Goal: Task Accomplishment & Management: Complete application form

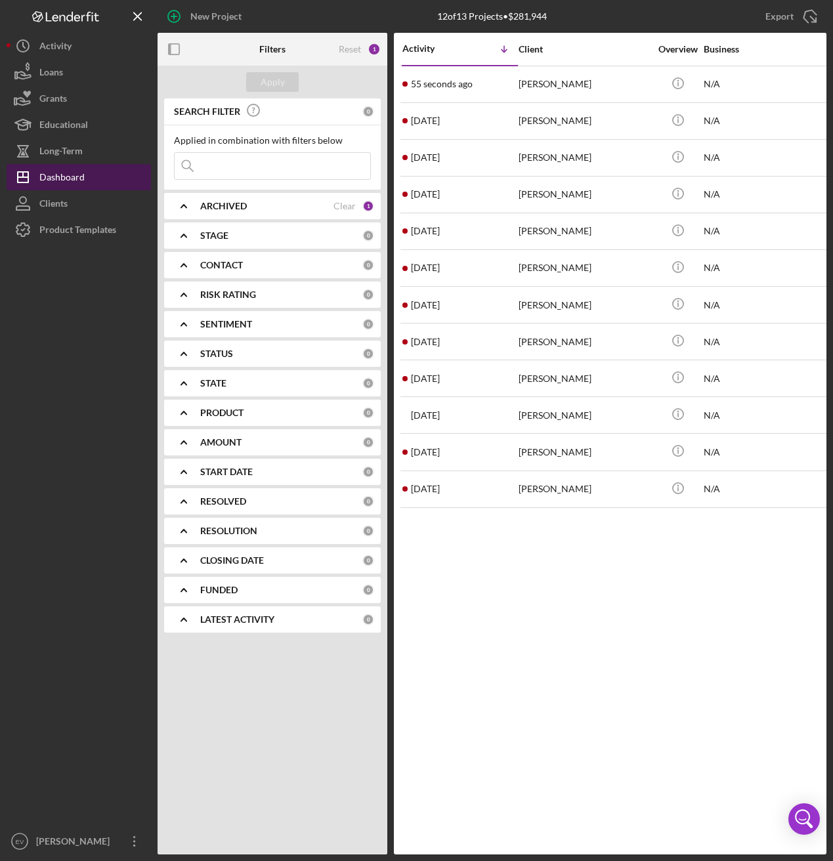
click at [66, 178] on div "Dashboard" at bounding box center [61, 179] width 45 height 30
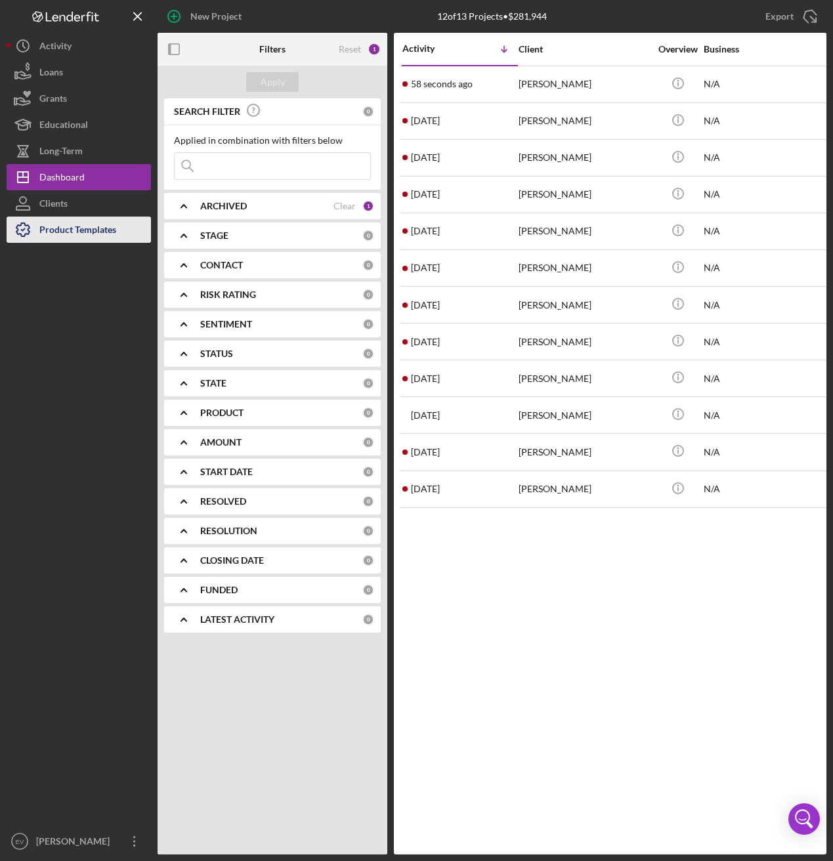
click at [73, 236] on div "Product Templates" at bounding box center [77, 232] width 77 height 30
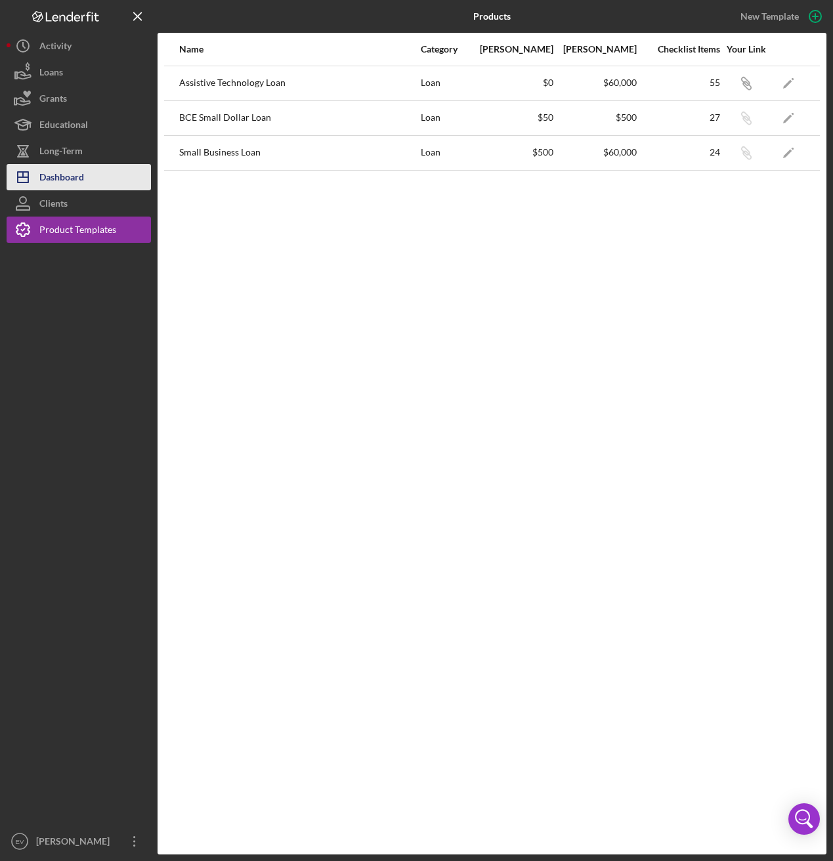
click at [81, 165] on div "Dashboard" at bounding box center [61, 179] width 45 height 30
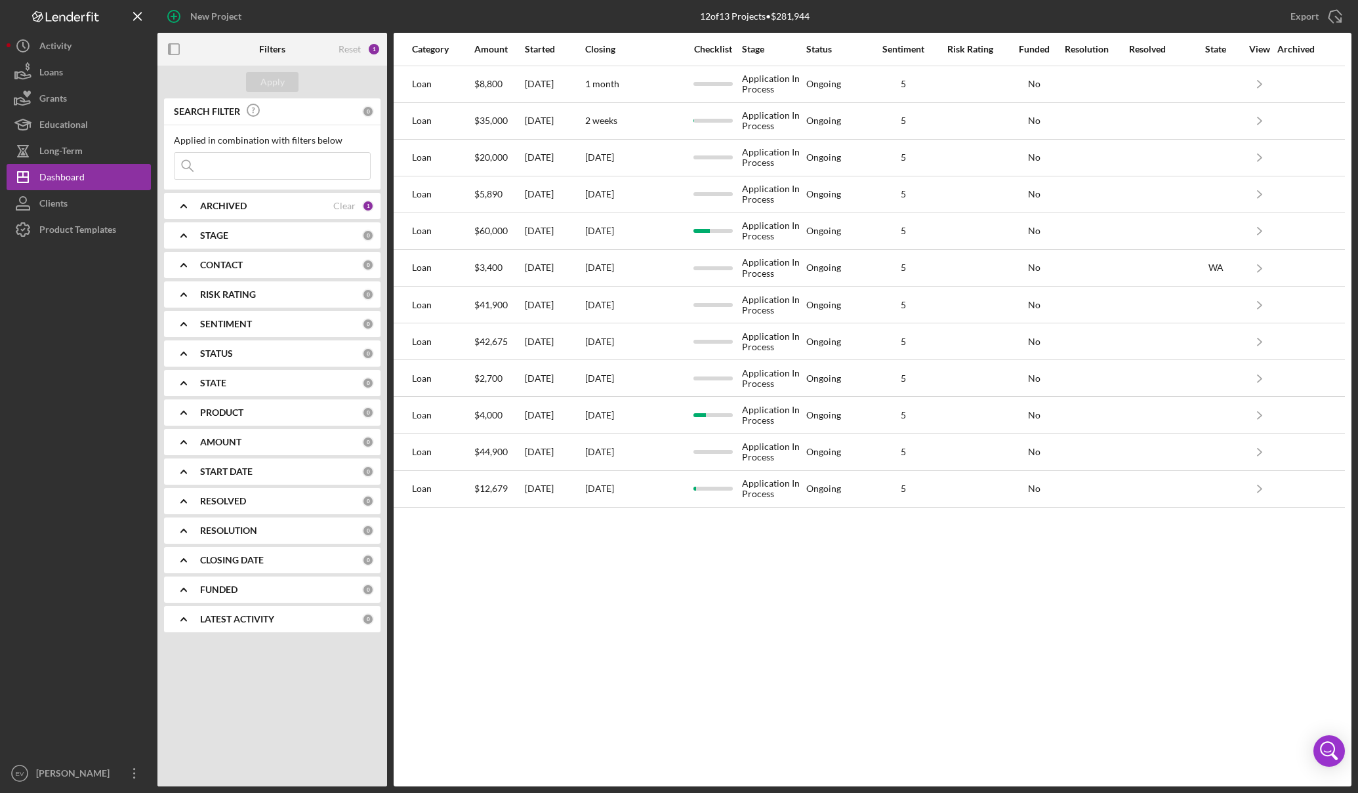
scroll to position [0, 611]
click at [70, 230] on div "Product Templates" at bounding box center [77, 232] width 77 height 30
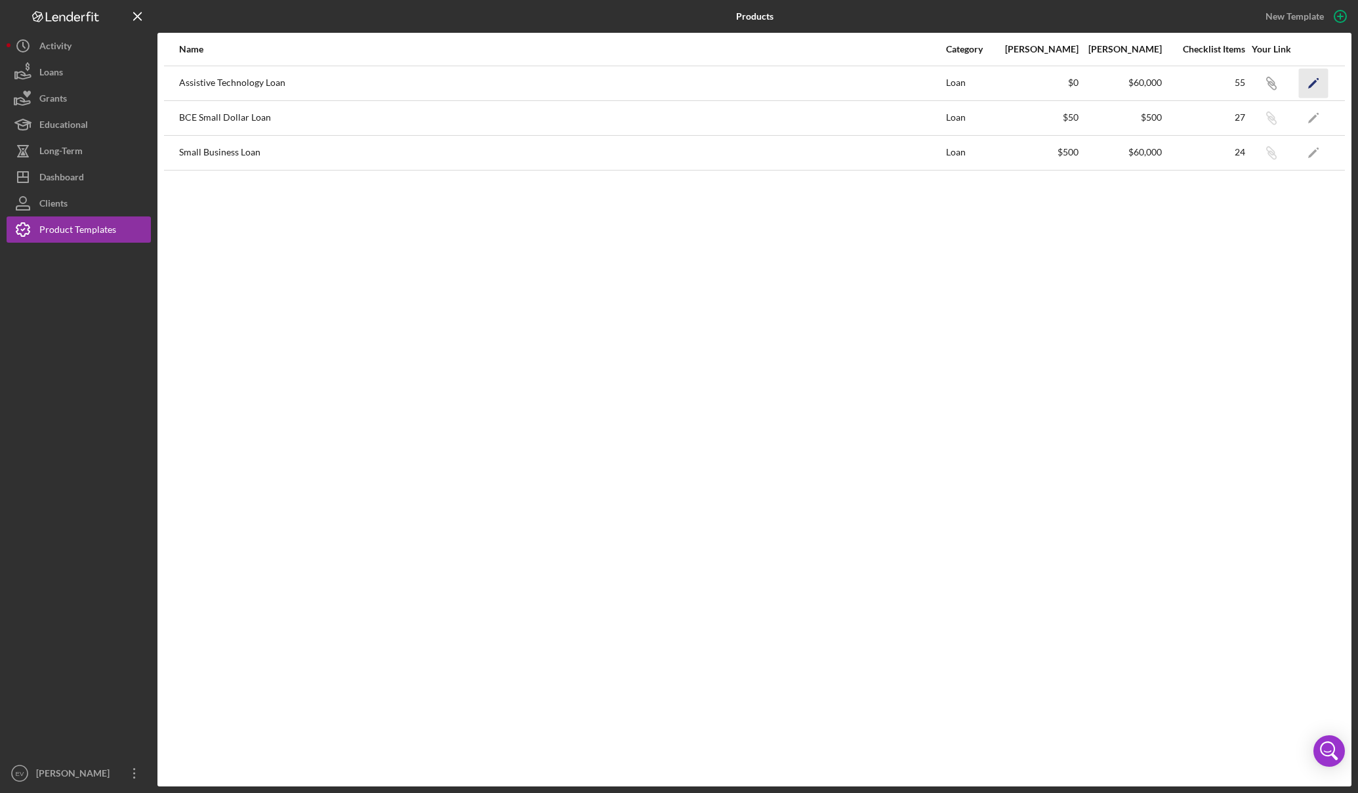
click at [832, 83] on icon "Icon/Edit" at bounding box center [1314, 83] width 30 height 30
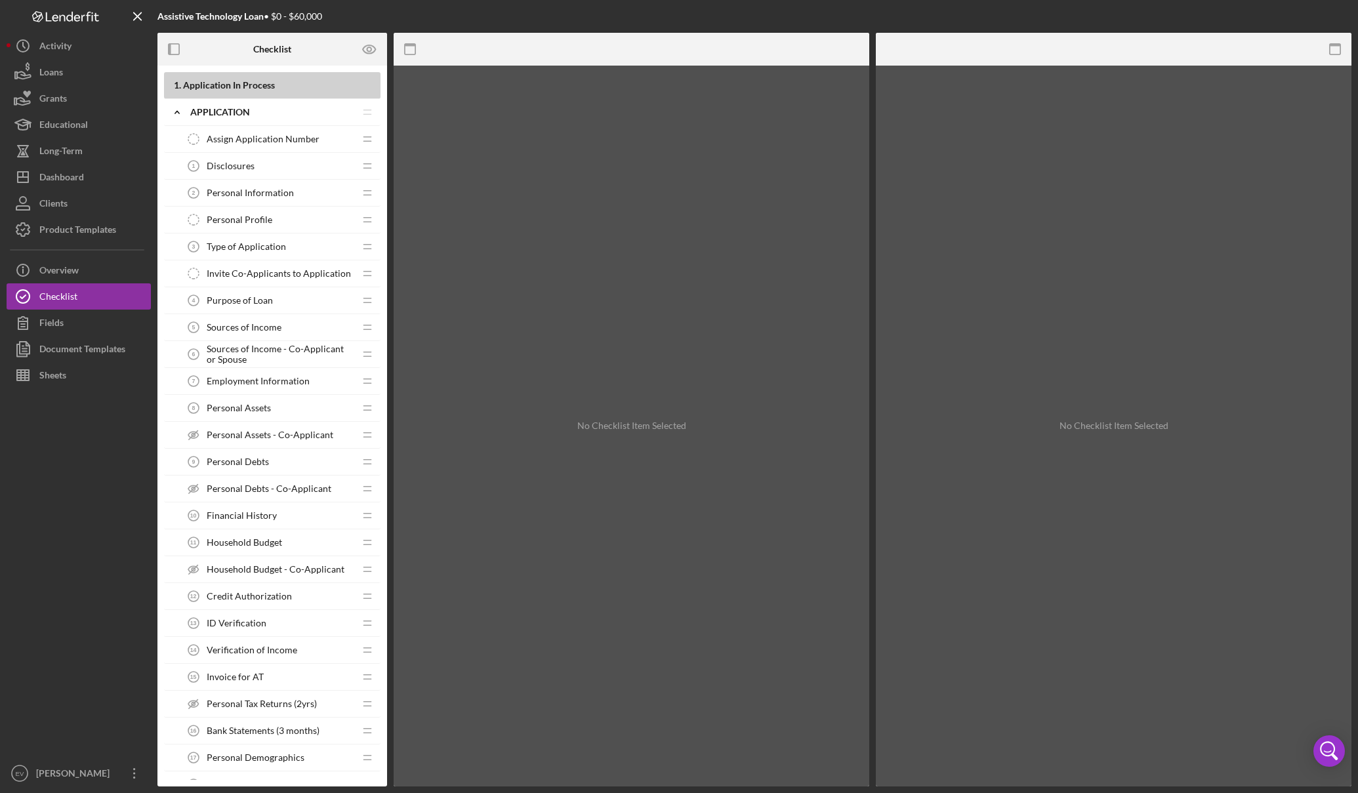
click at [270, 144] on span "Assign Application Number" at bounding box center [263, 139] width 113 height 10
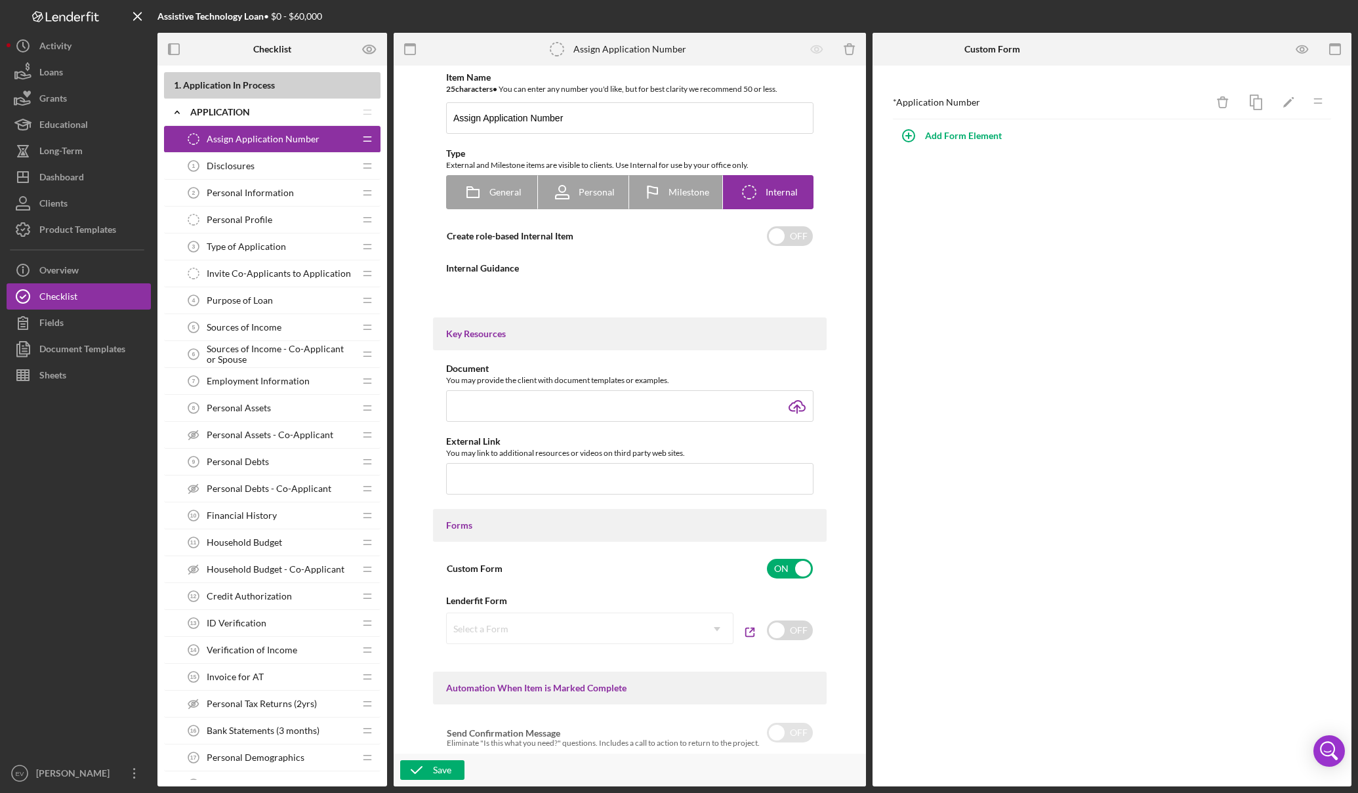
click at [266, 167] on div "Disclosures 1 Disclosures" at bounding box center [267, 166] width 174 height 26
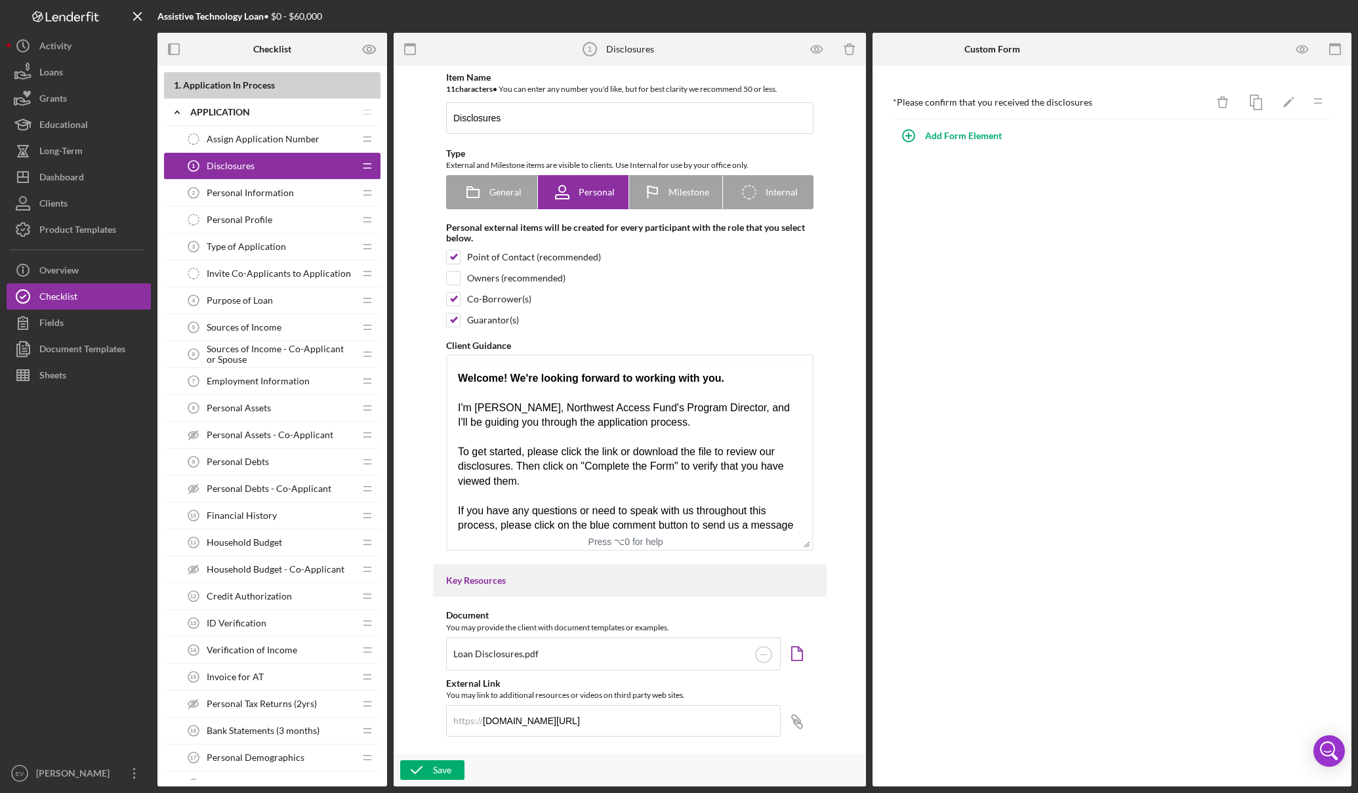
click at [261, 190] on span "Personal Information" at bounding box center [250, 193] width 87 height 10
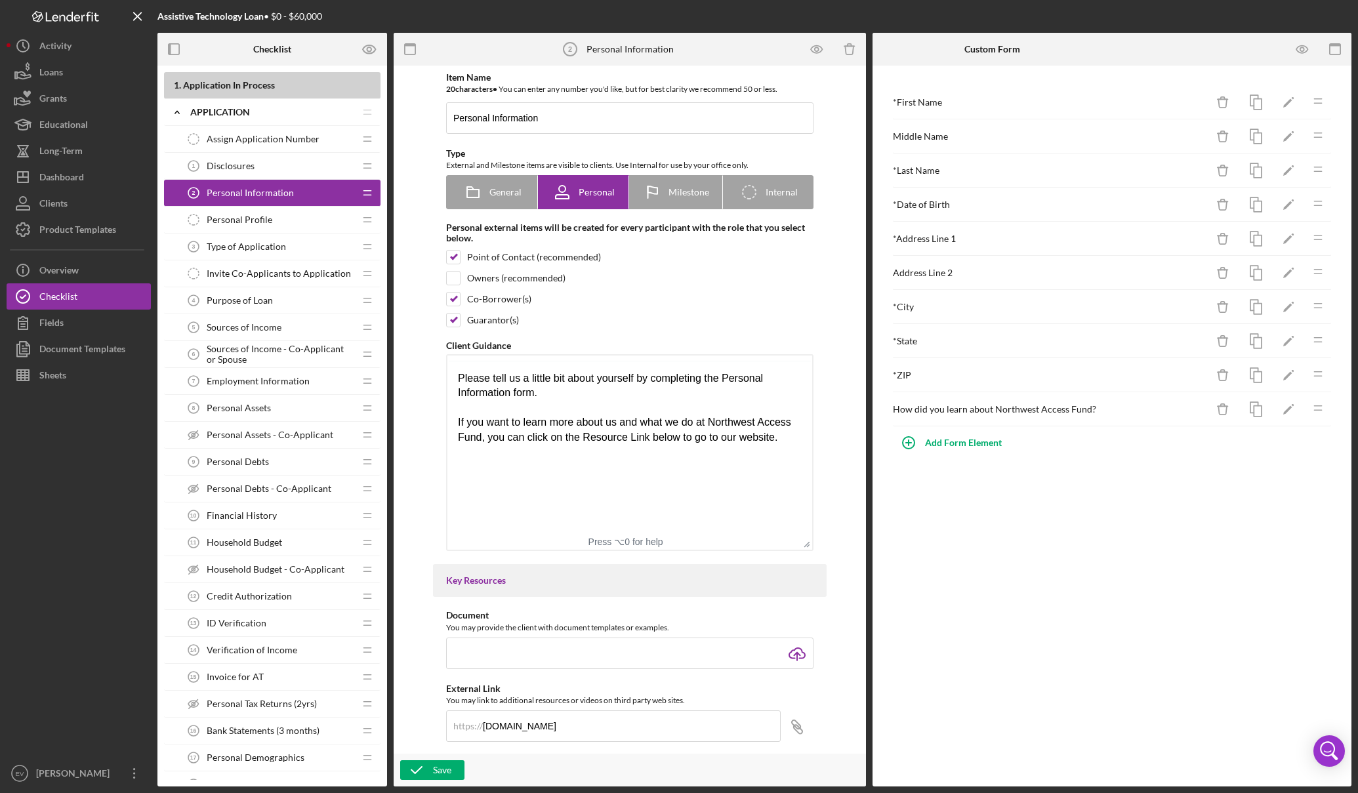
click at [257, 215] on span "Personal Profile" at bounding box center [240, 220] width 66 height 10
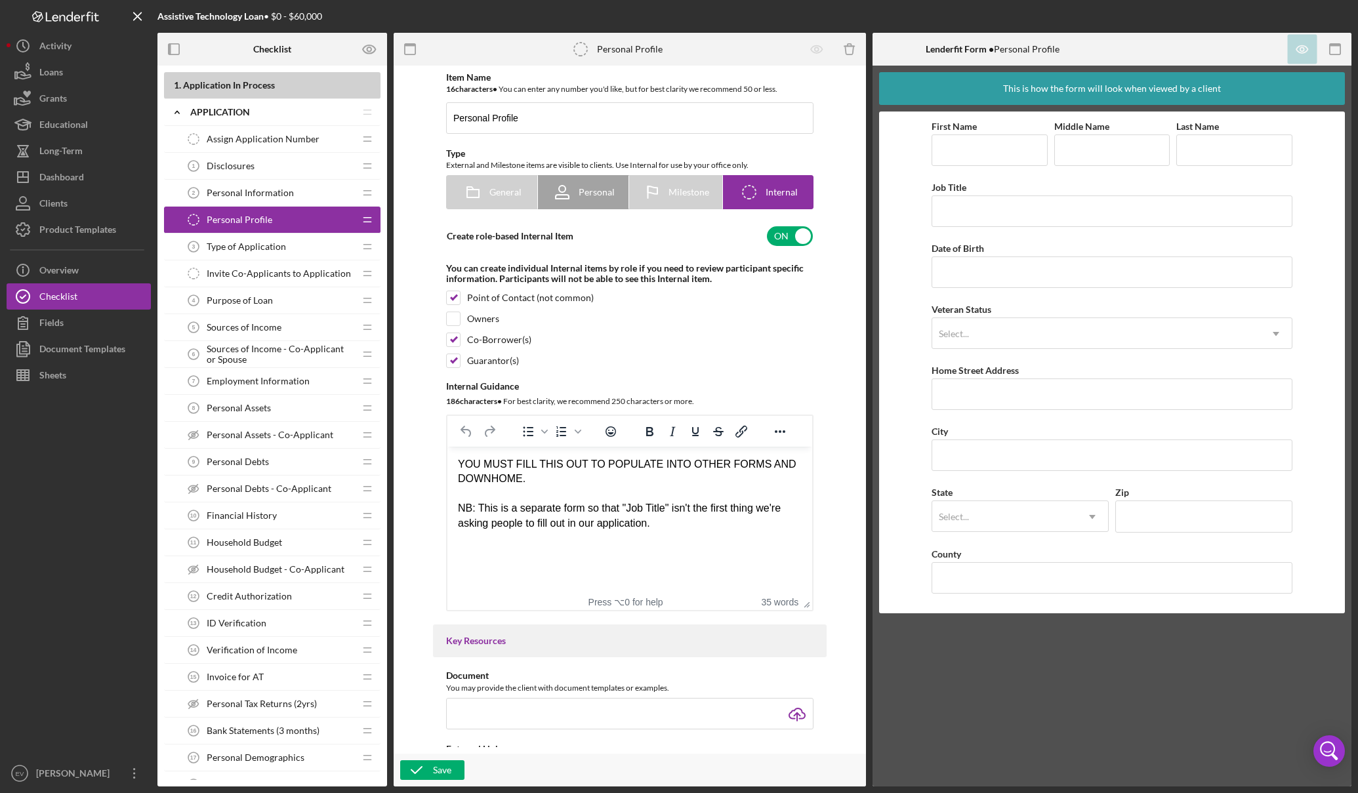
click at [256, 241] on span "Type of Application" at bounding box center [246, 246] width 79 height 10
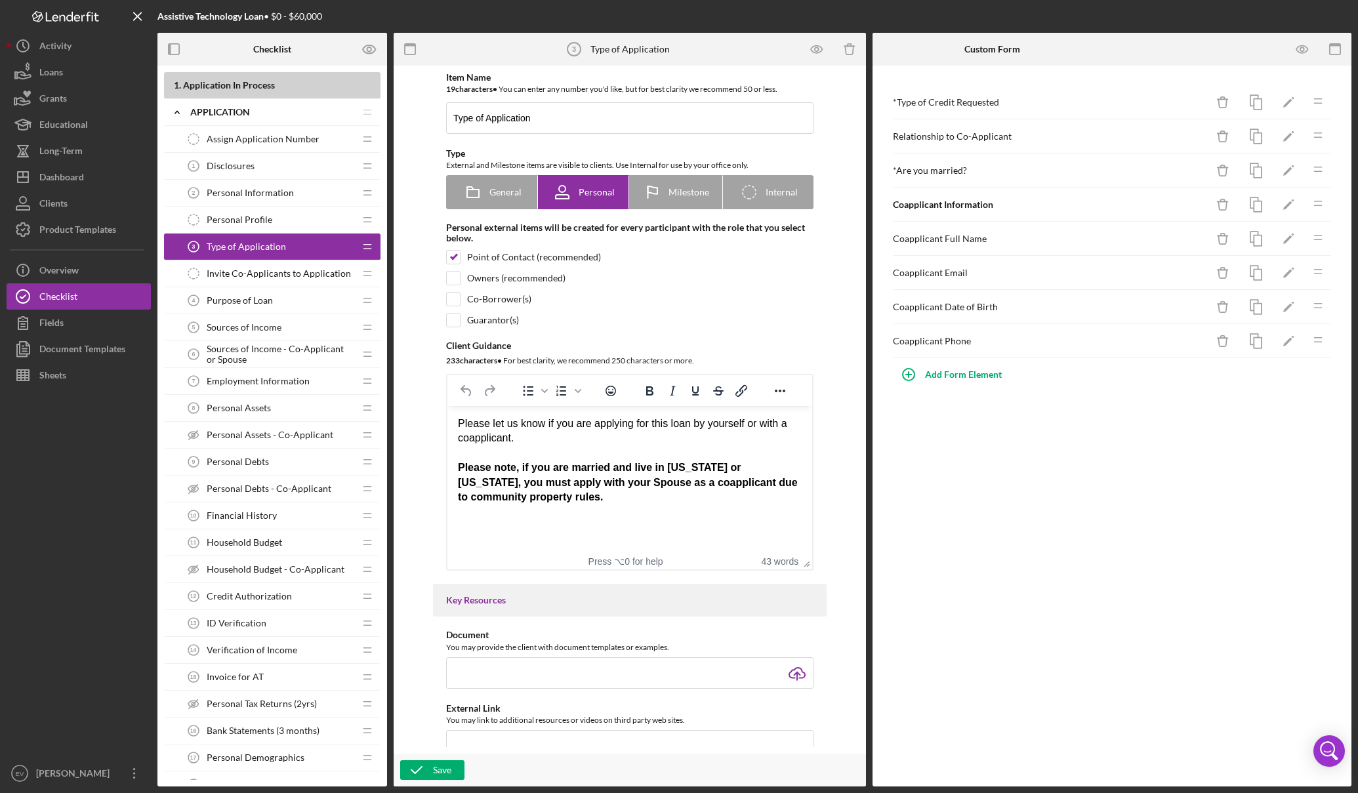
click at [257, 201] on div "Personal Information 2 Personal Information" at bounding box center [267, 193] width 174 height 26
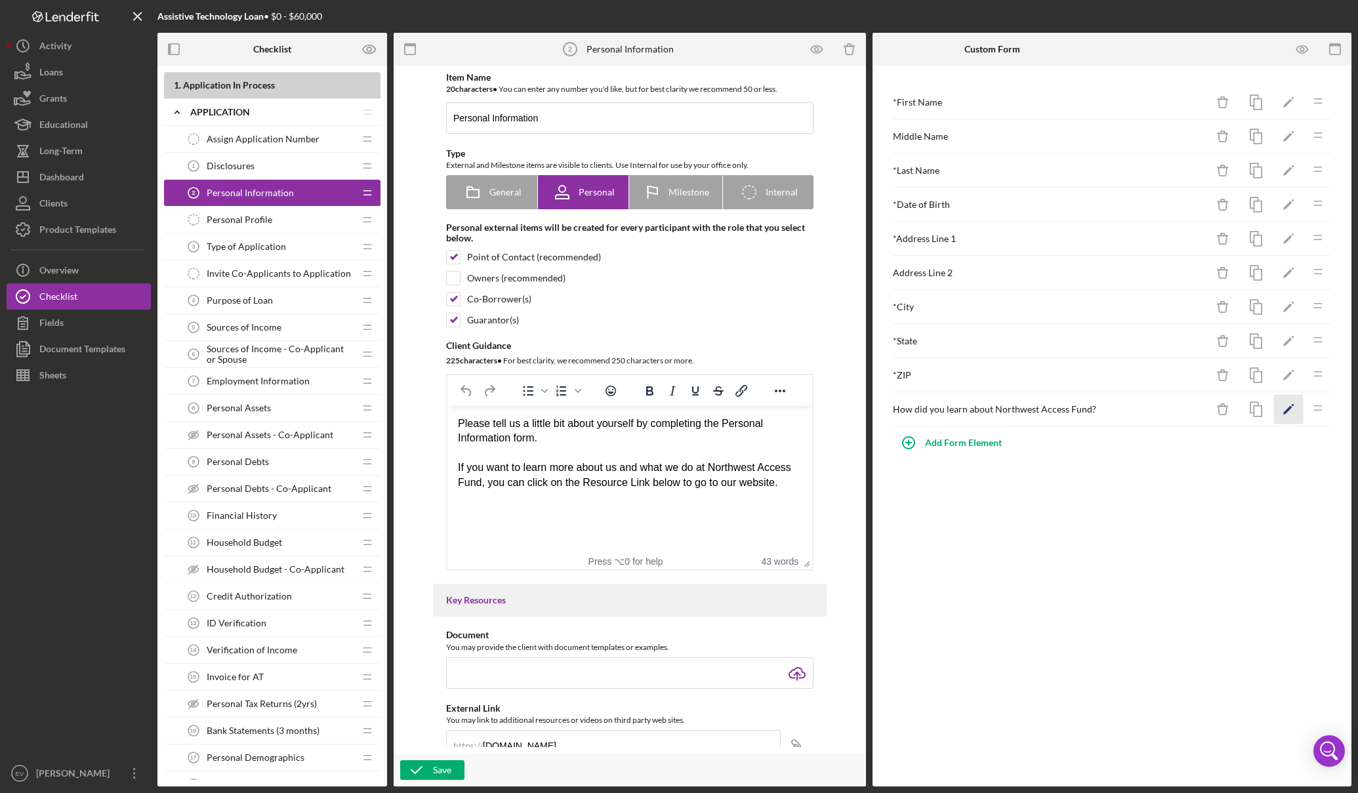
click at [832, 416] on icon "Icon/Edit" at bounding box center [1289, 410] width 30 height 30
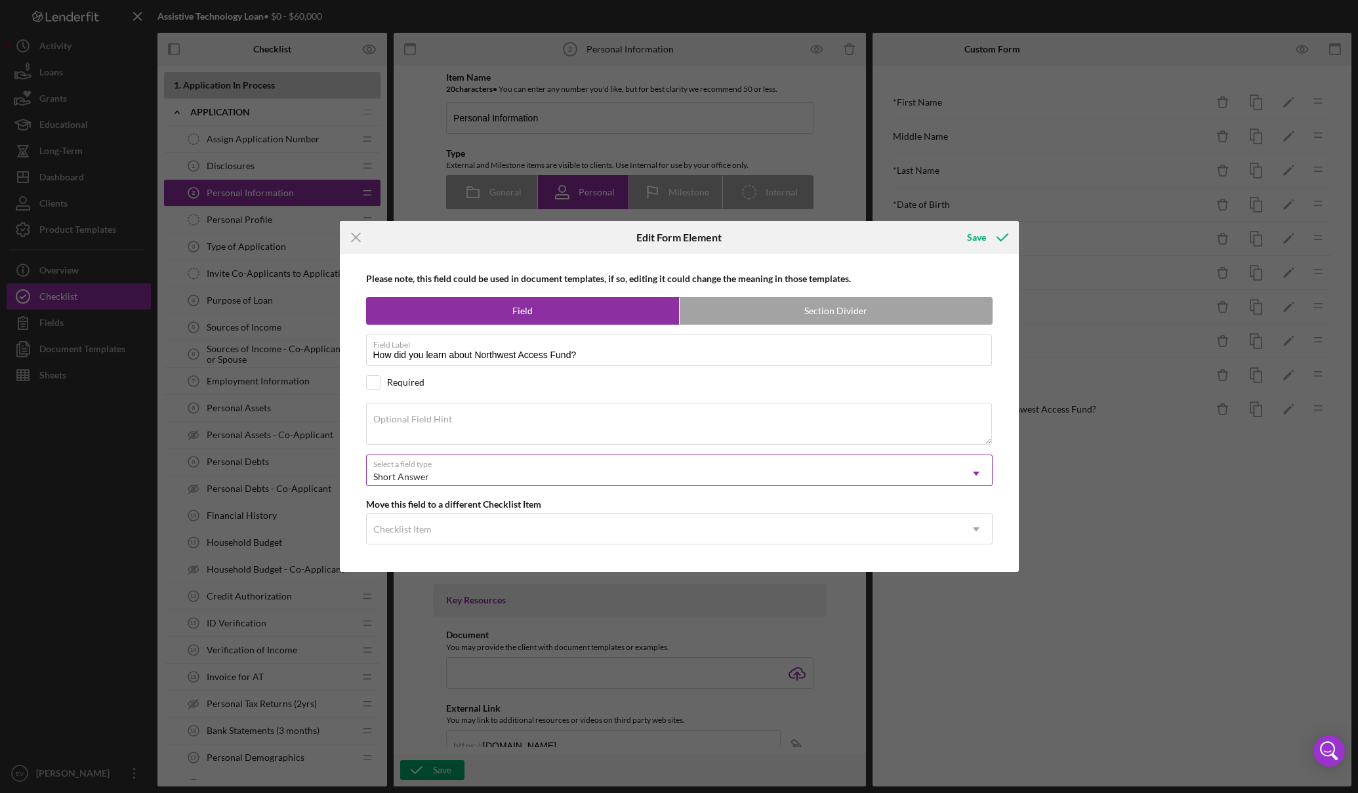
click at [423, 476] on div "Short Answer" at bounding box center [401, 477] width 56 height 10
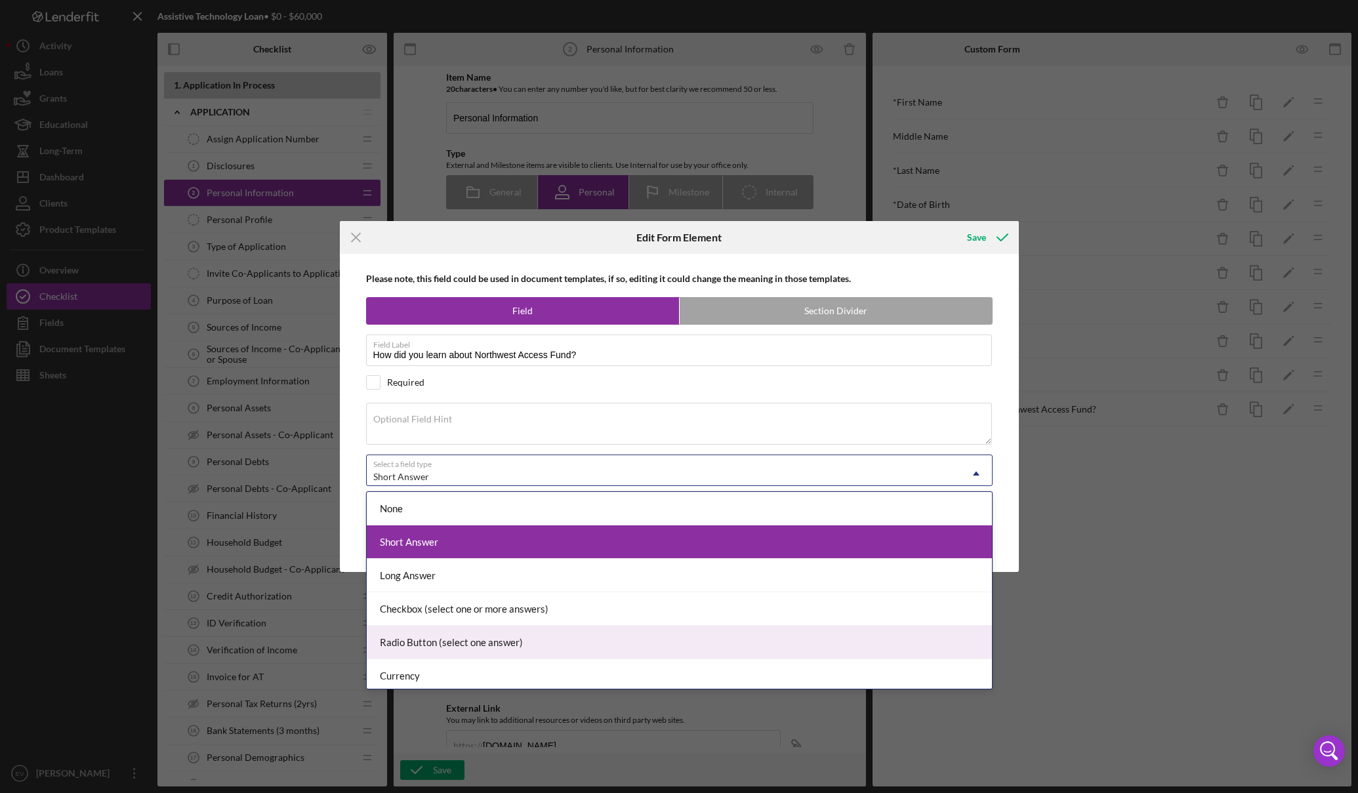
click at [490, 635] on div "Radio Button (select one answer)" at bounding box center [679, 642] width 625 height 33
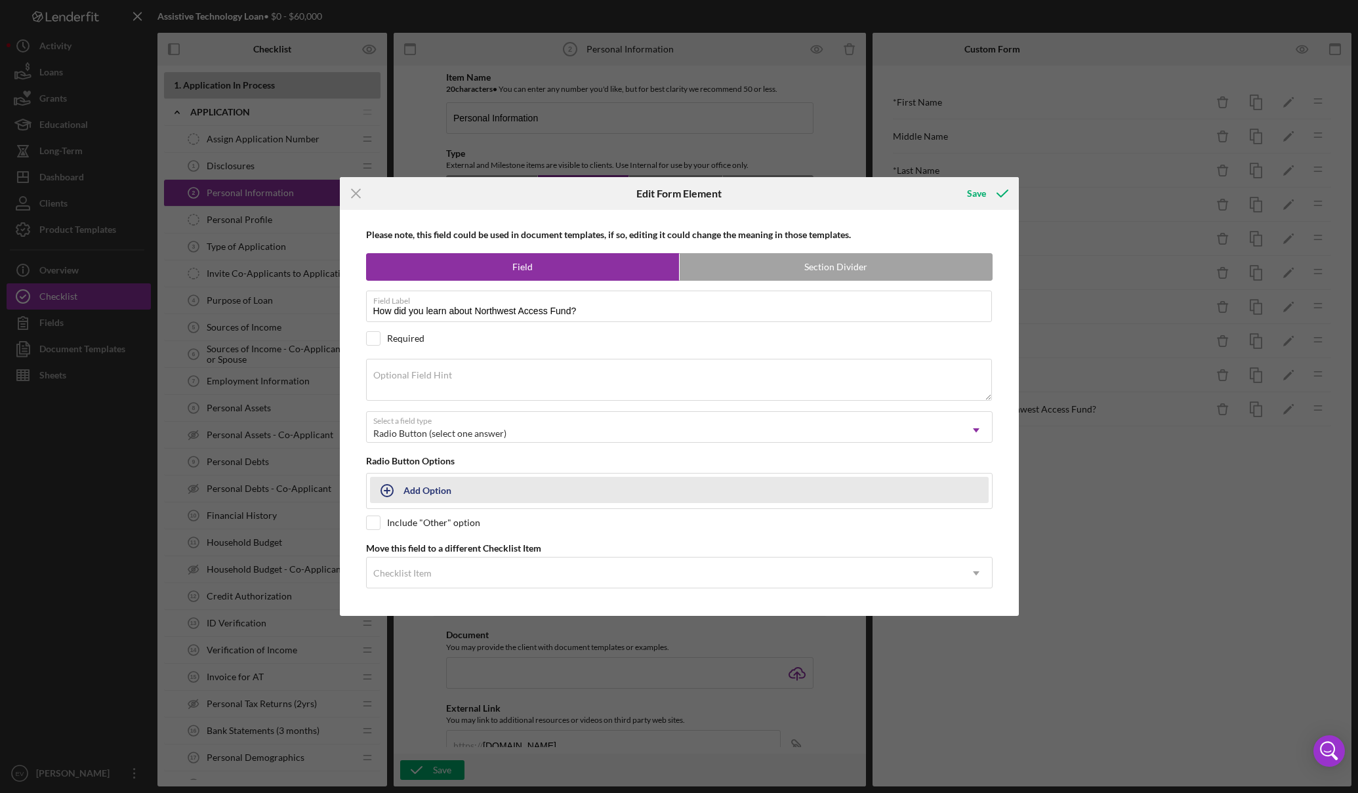
click at [442, 492] on div "Add Option" at bounding box center [428, 490] width 48 height 25
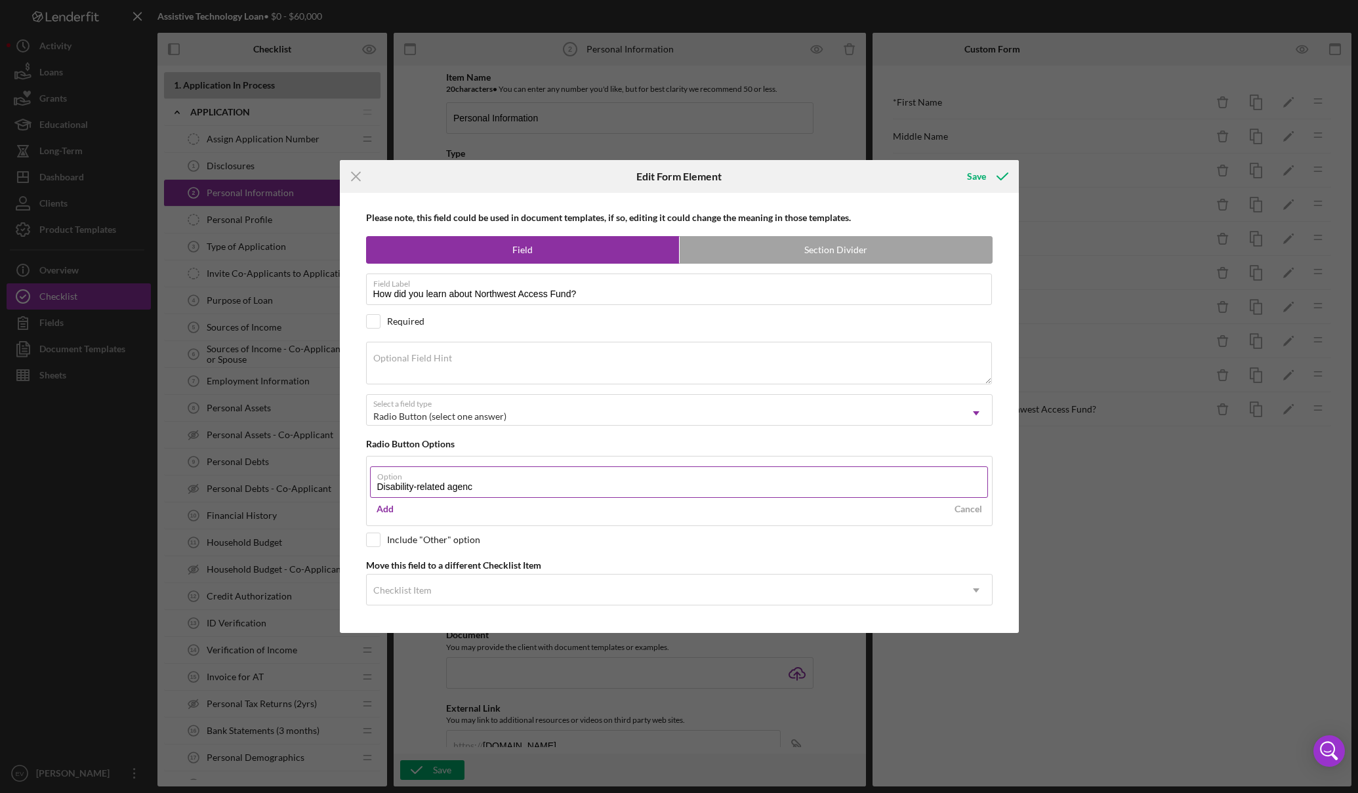
type input "Disability-related agency"
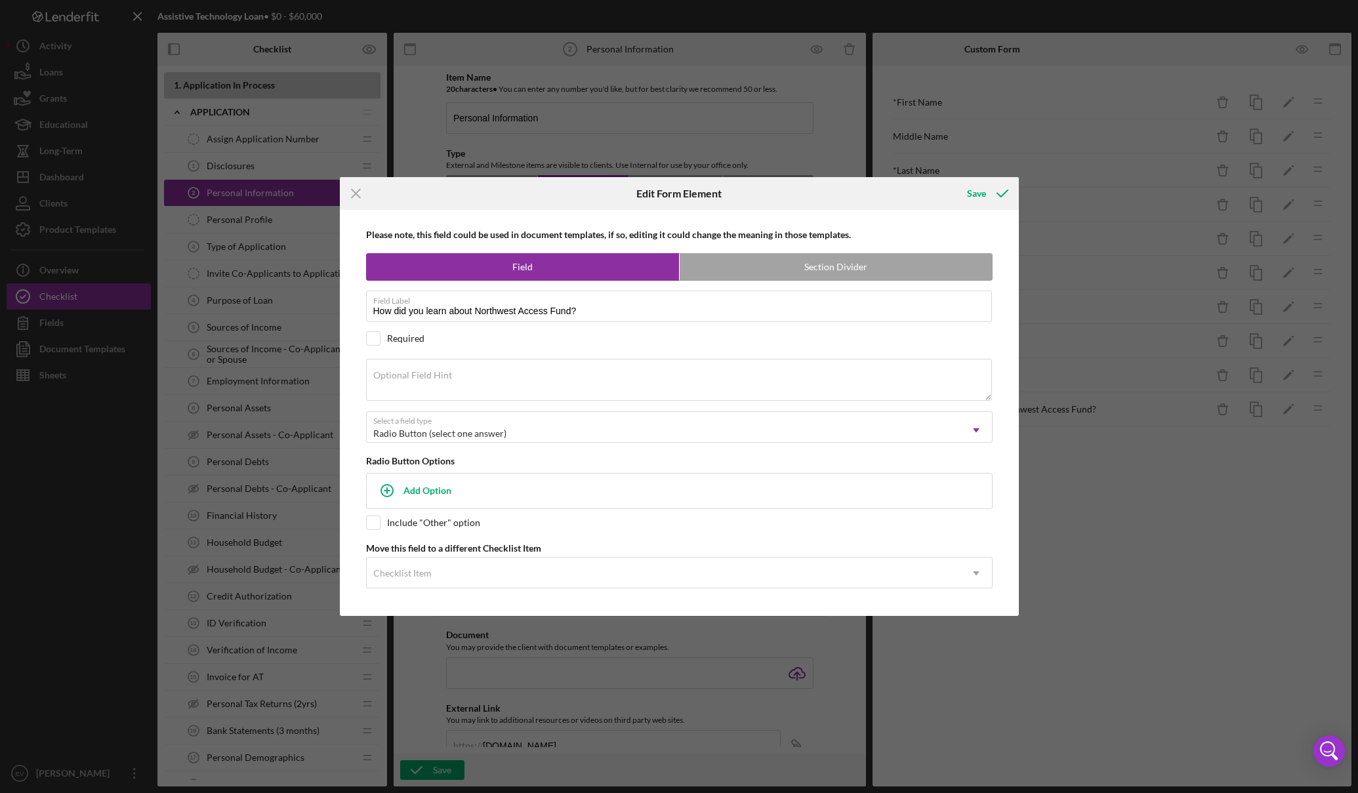
click at [601, 535] on div "Please note, this field could be used in document templates, if so, editing it …" at bounding box center [679, 413] width 666 height 406
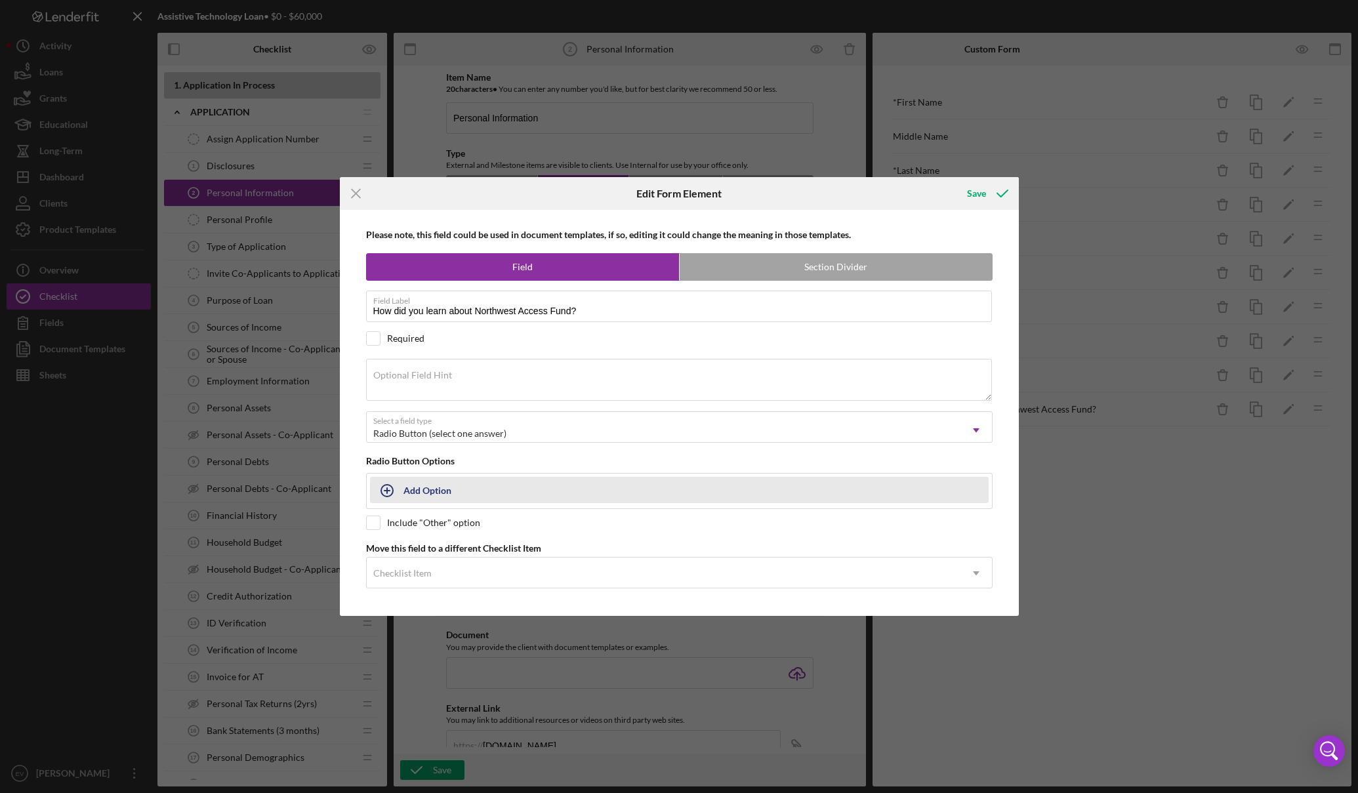
click at [416, 486] on div "Add Option" at bounding box center [428, 490] width 48 height 25
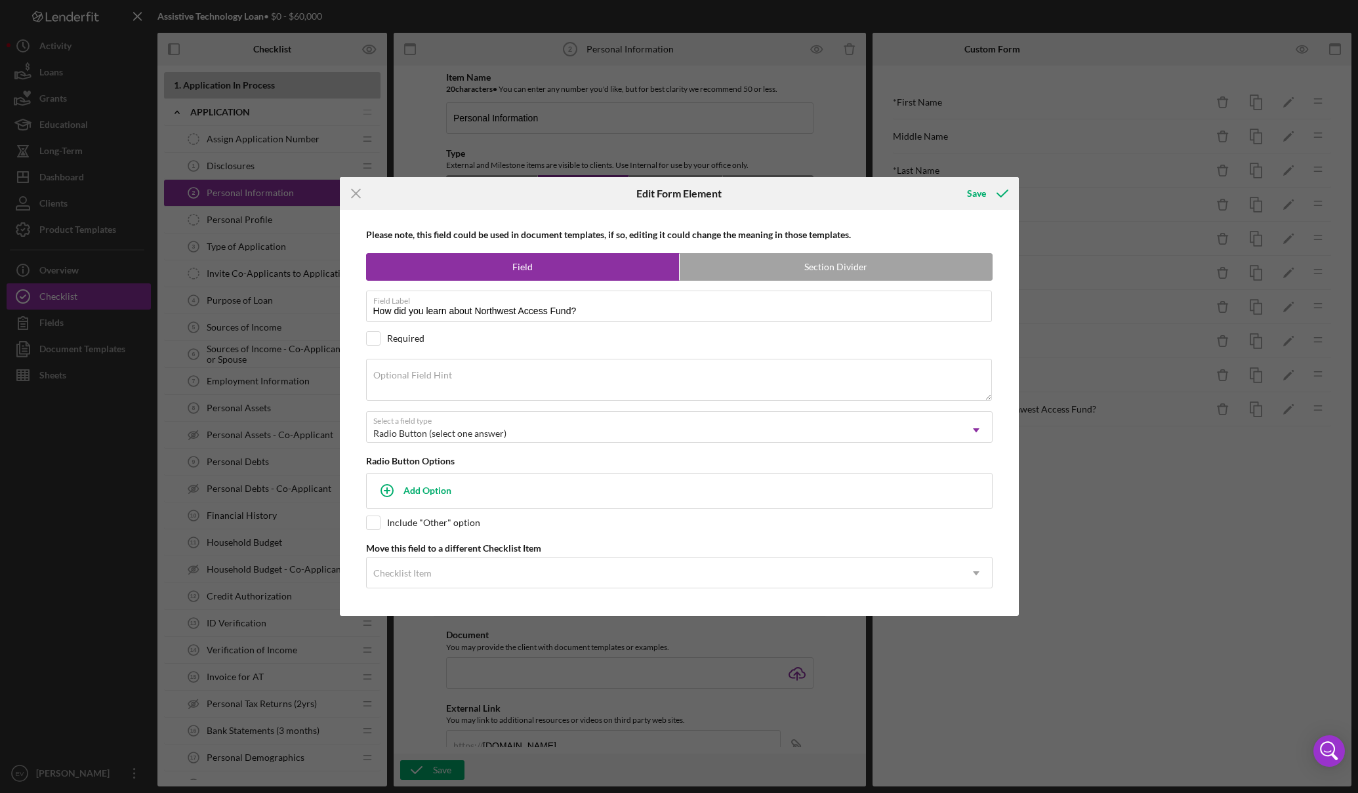
click at [348, 493] on div "Please note, this field could be used in document templates, if so, editing it …" at bounding box center [679, 413] width 666 height 406
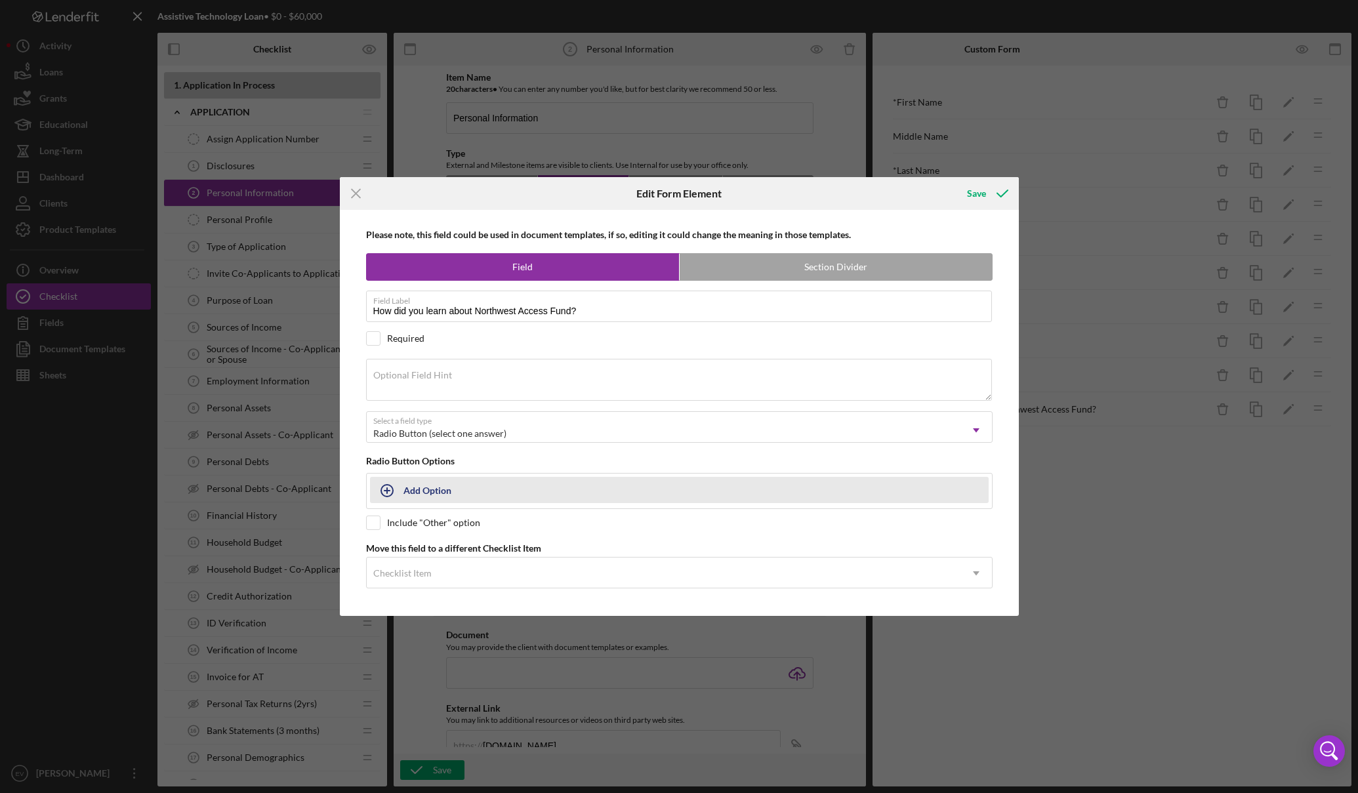
click at [433, 481] on div "Add Option" at bounding box center [428, 490] width 48 height 25
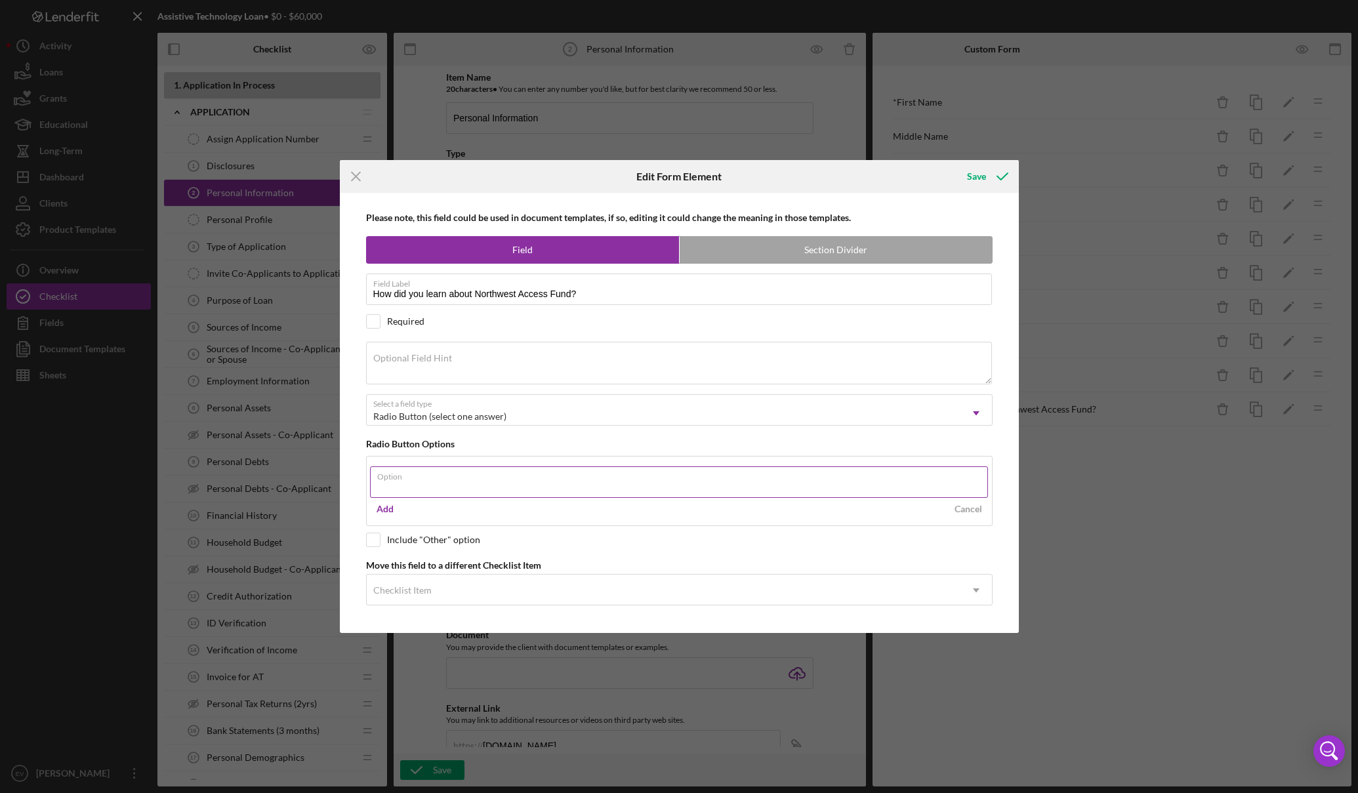
click at [421, 488] on input "Option" at bounding box center [679, 482] width 618 height 31
type input "Access Technologies Inc."
click at [577, 508] on div "Add Cancel" at bounding box center [679, 509] width 619 height 20
click at [385, 509] on div "Add" at bounding box center [385, 509] width 17 height 20
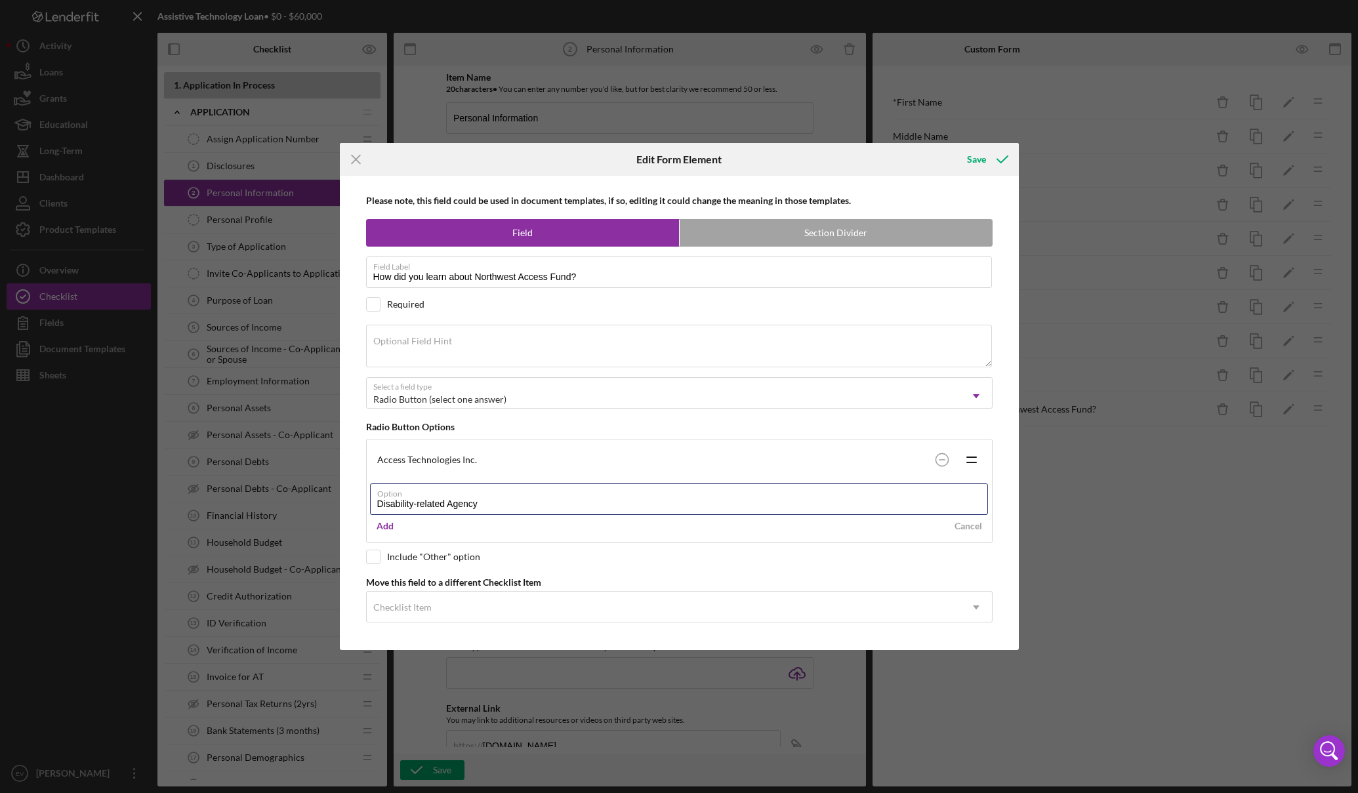
type input "Disability-related Agency"
click at [608, 528] on div "Add Cancel" at bounding box center [679, 526] width 619 height 20
click at [388, 524] on div "Add" at bounding box center [385, 526] width 17 height 20
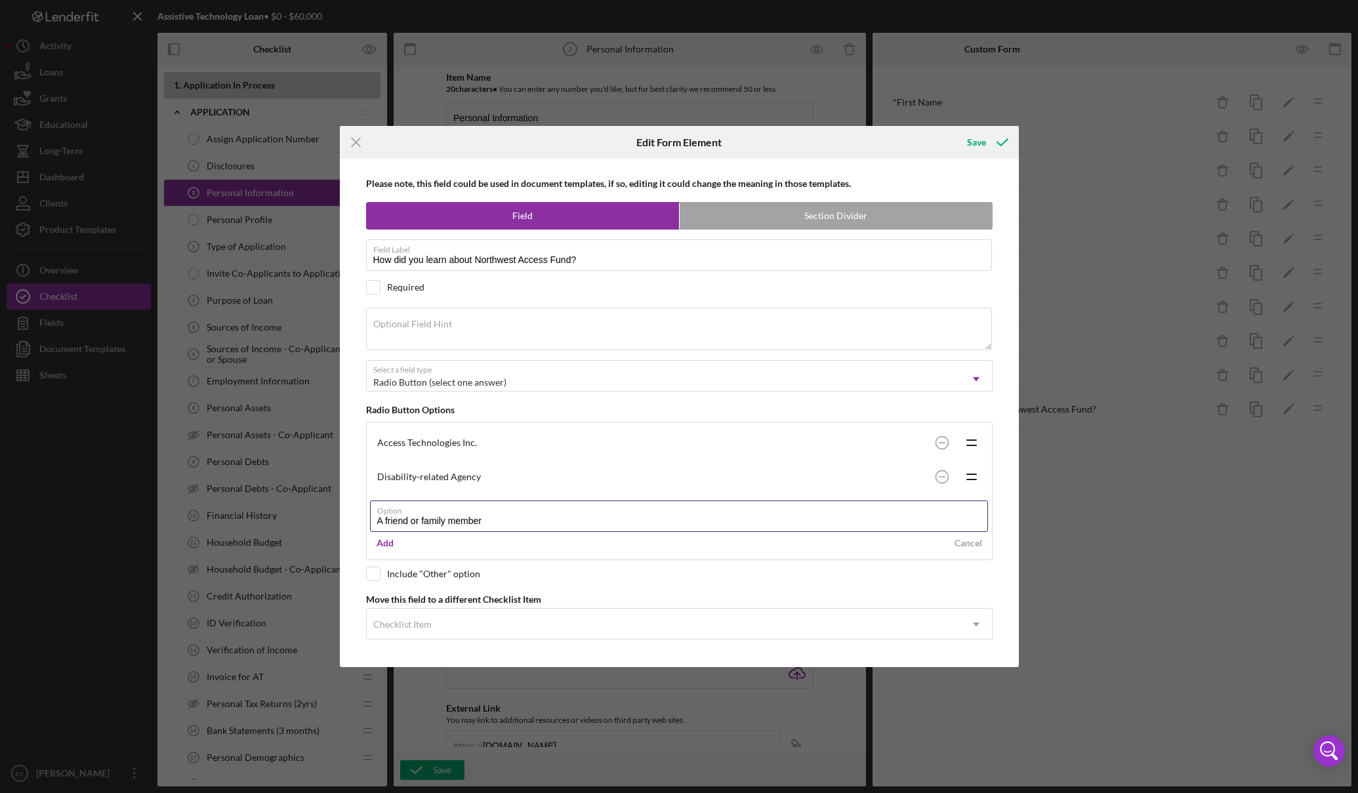
type input "A friend or family member"
click at [585, 543] on div "Add Cancel" at bounding box center [679, 543] width 619 height 20
click at [388, 545] on div "Add" at bounding box center [385, 543] width 17 height 20
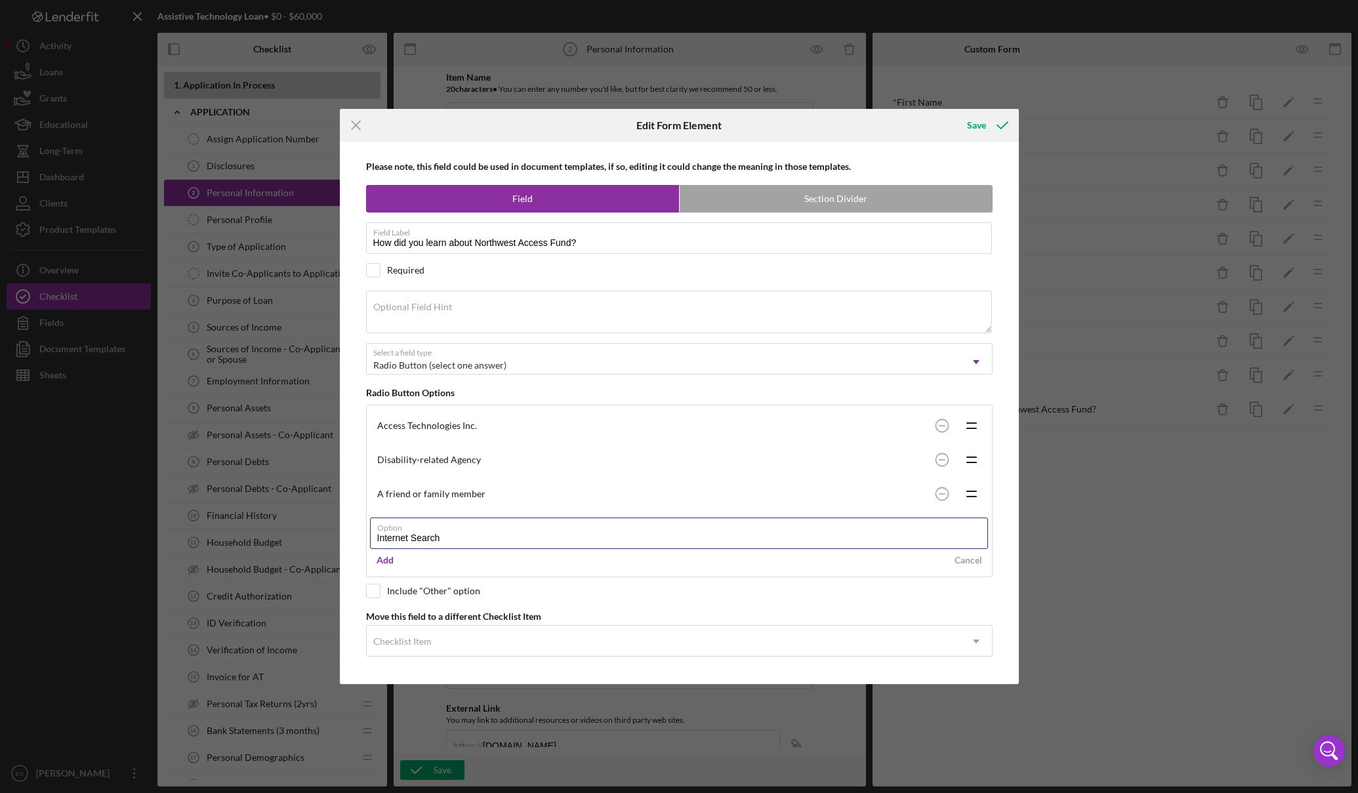
type input "Internet Search"
click at [621, 562] on div "Add Cancel" at bounding box center [679, 561] width 619 height 20
click at [375, 559] on button "Add" at bounding box center [385, 561] width 30 height 20
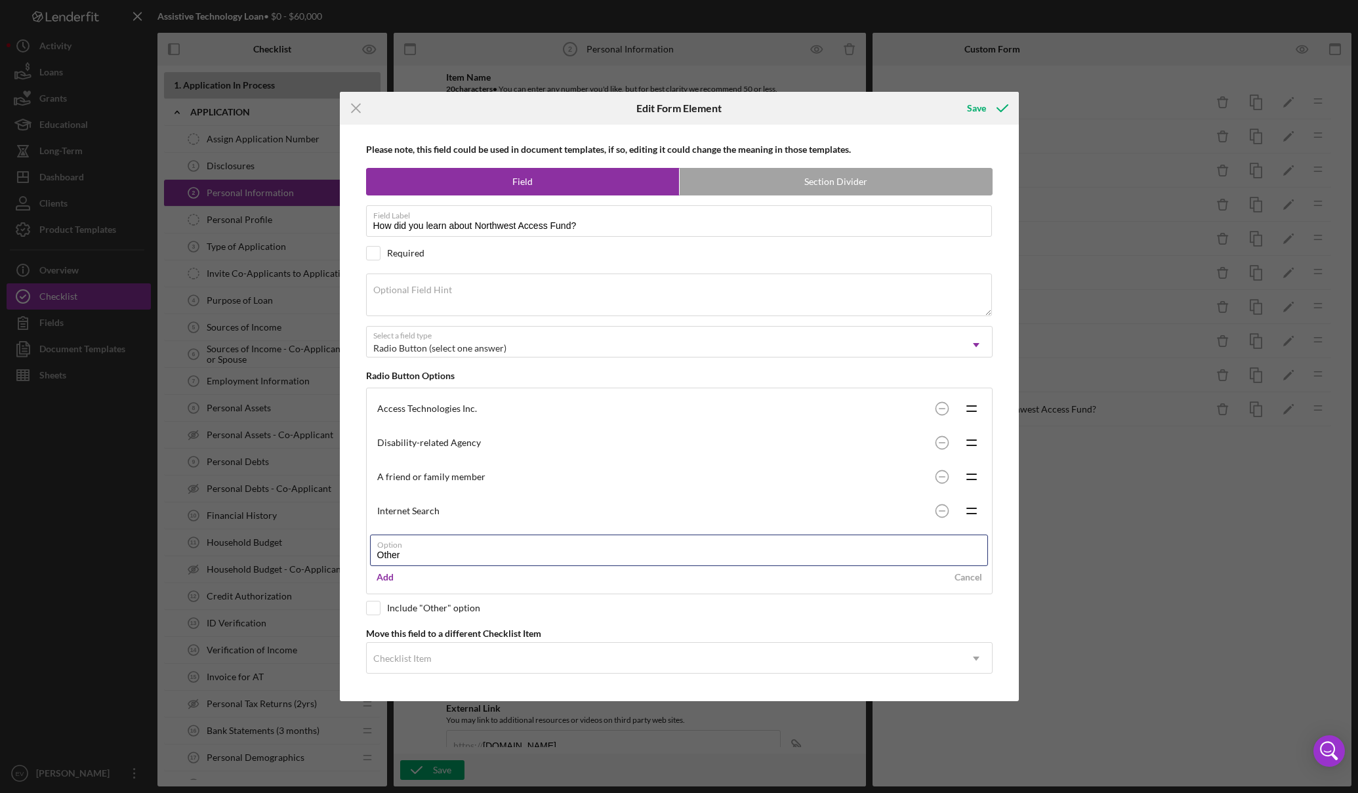
type input "Other"
click at [595, 572] on div "Add Cancel" at bounding box center [679, 578] width 619 height 20
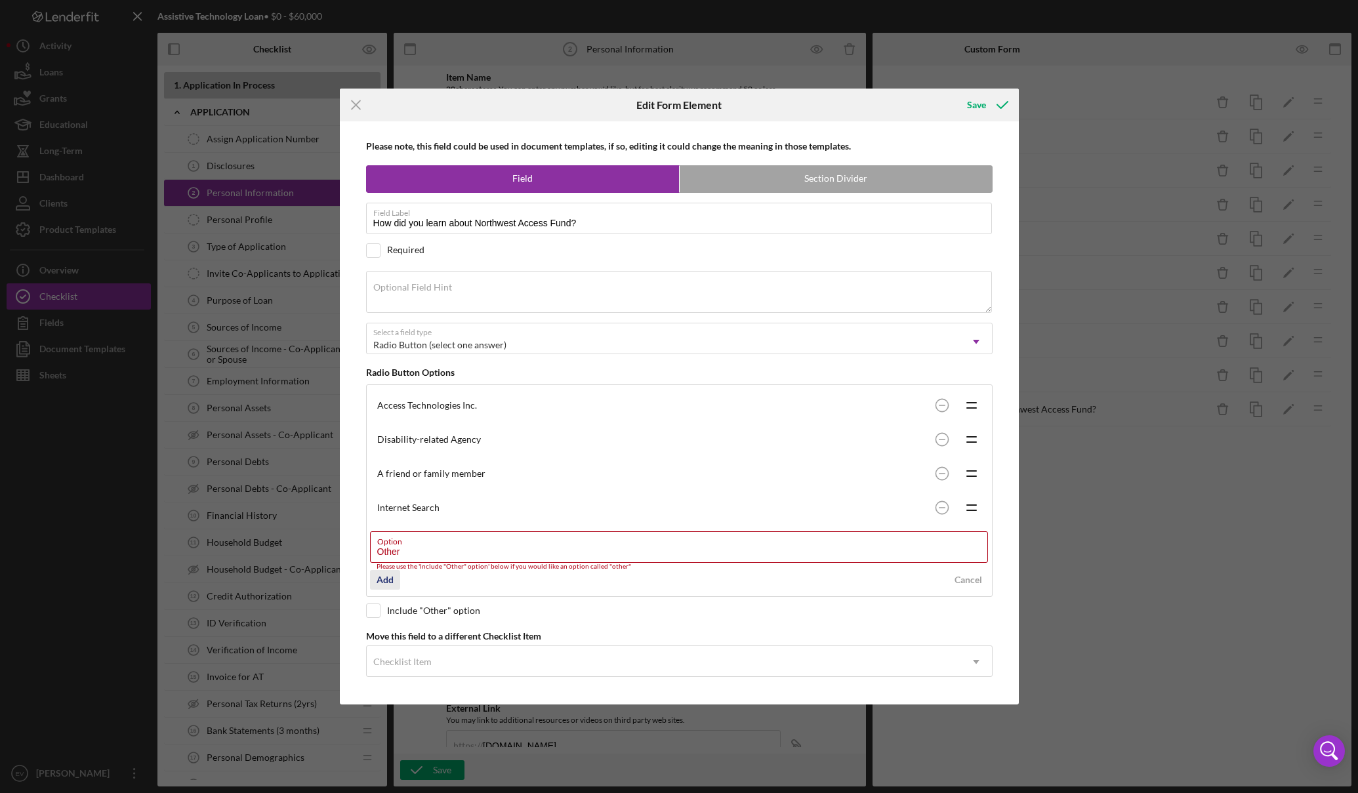
click at [379, 577] on div "Add" at bounding box center [385, 580] width 17 height 20
click at [660, 591] on div "Please note, this field could be used in document templates, if so, editing it …" at bounding box center [679, 412] width 666 height 583
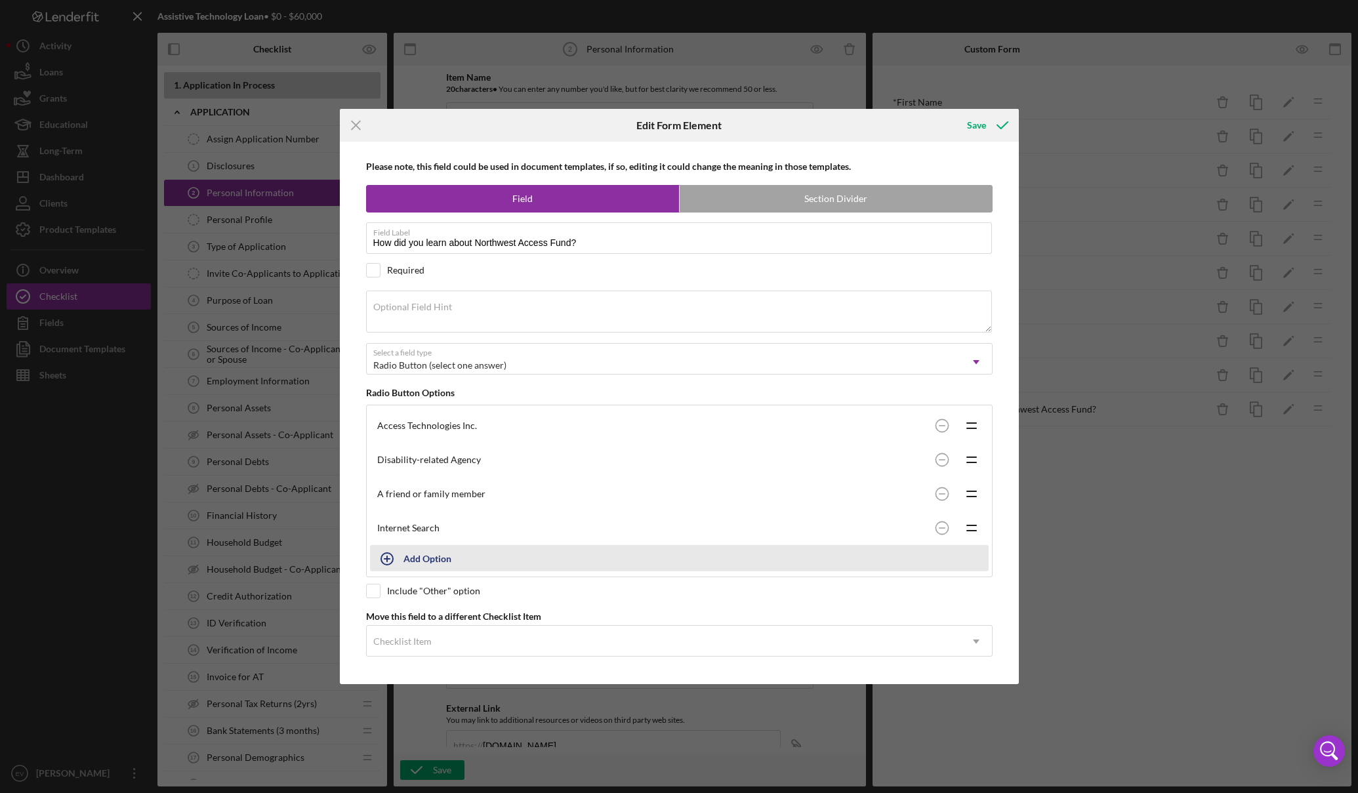
click at [428, 552] on div "Add Option" at bounding box center [428, 558] width 48 height 25
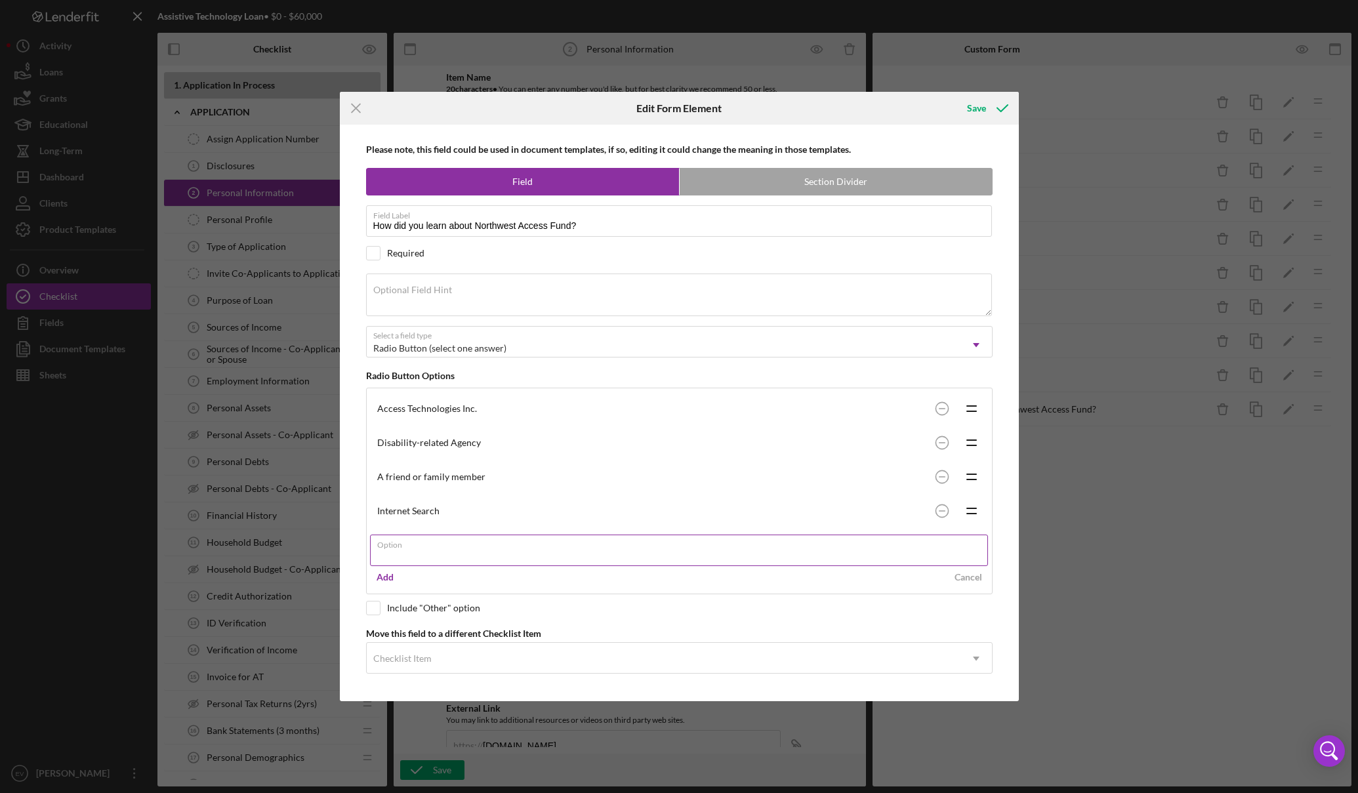
click at [436, 553] on input "Option" at bounding box center [679, 550] width 618 height 31
click at [451, 551] on input "Equipment vendor supplier" at bounding box center [679, 550] width 618 height 31
click at [494, 547] on label "Option" at bounding box center [682, 542] width 611 height 14
click at [494, 547] on input "Equipment vendor, supplier" at bounding box center [679, 550] width 618 height 31
click at [495, 552] on input "Equipment vendor, supplier" at bounding box center [679, 550] width 618 height 31
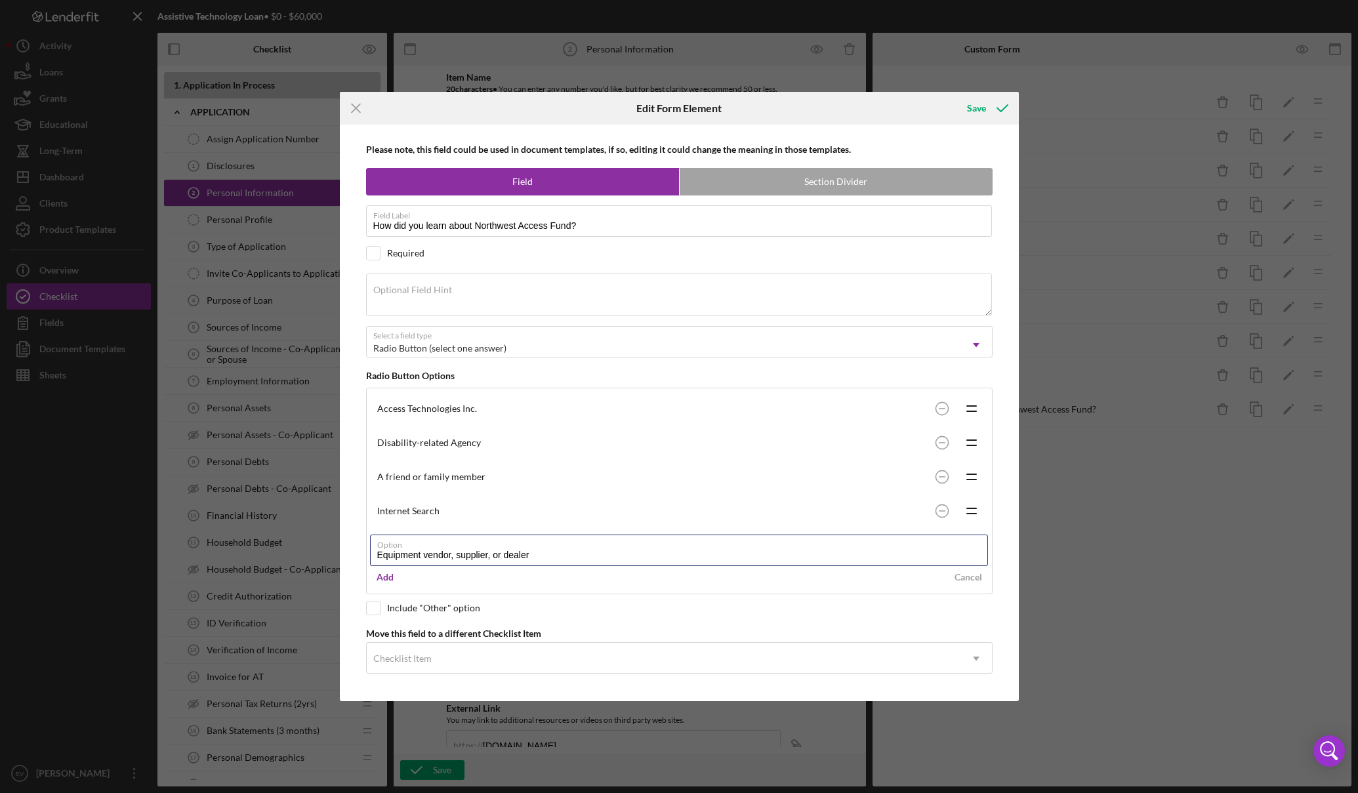
type input "Equipment vendor, supplier, or dealer"
click at [647, 585] on div "Add Cancel" at bounding box center [679, 578] width 619 height 20
click at [385, 579] on div "Add" at bounding box center [385, 578] width 17 height 20
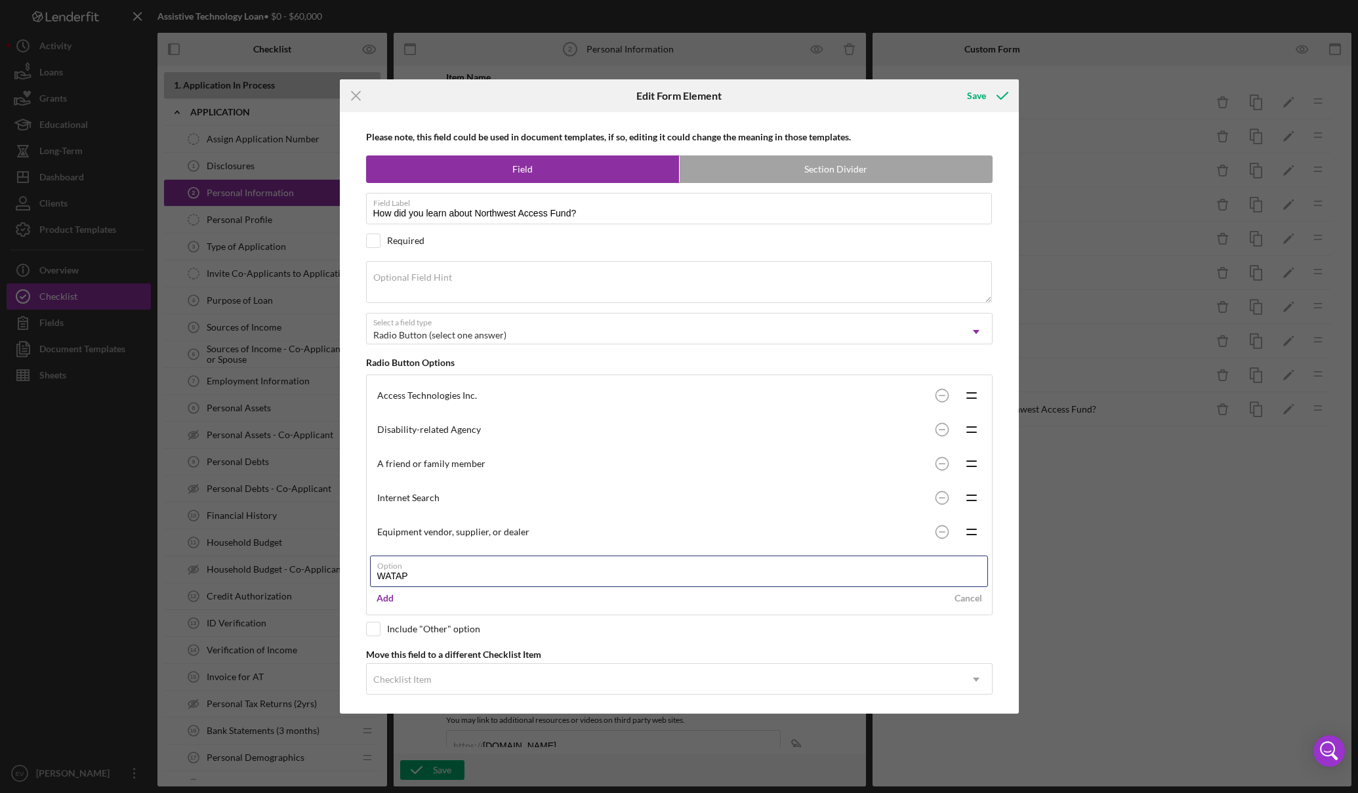
type input "WATAP"
click at [645, 601] on div "Add Cancel" at bounding box center [679, 599] width 619 height 20
click at [381, 598] on div "Add" at bounding box center [385, 599] width 17 height 20
drag, startPoint x: 351, startPoint y: 647, endPoint x: 364, endPoint y: 645, distance: 13.3
click at [352, 646] on div "Please note, this field could be used in document templates, if so, editing it …" at bounding box center [679, 413] width 666 height 602
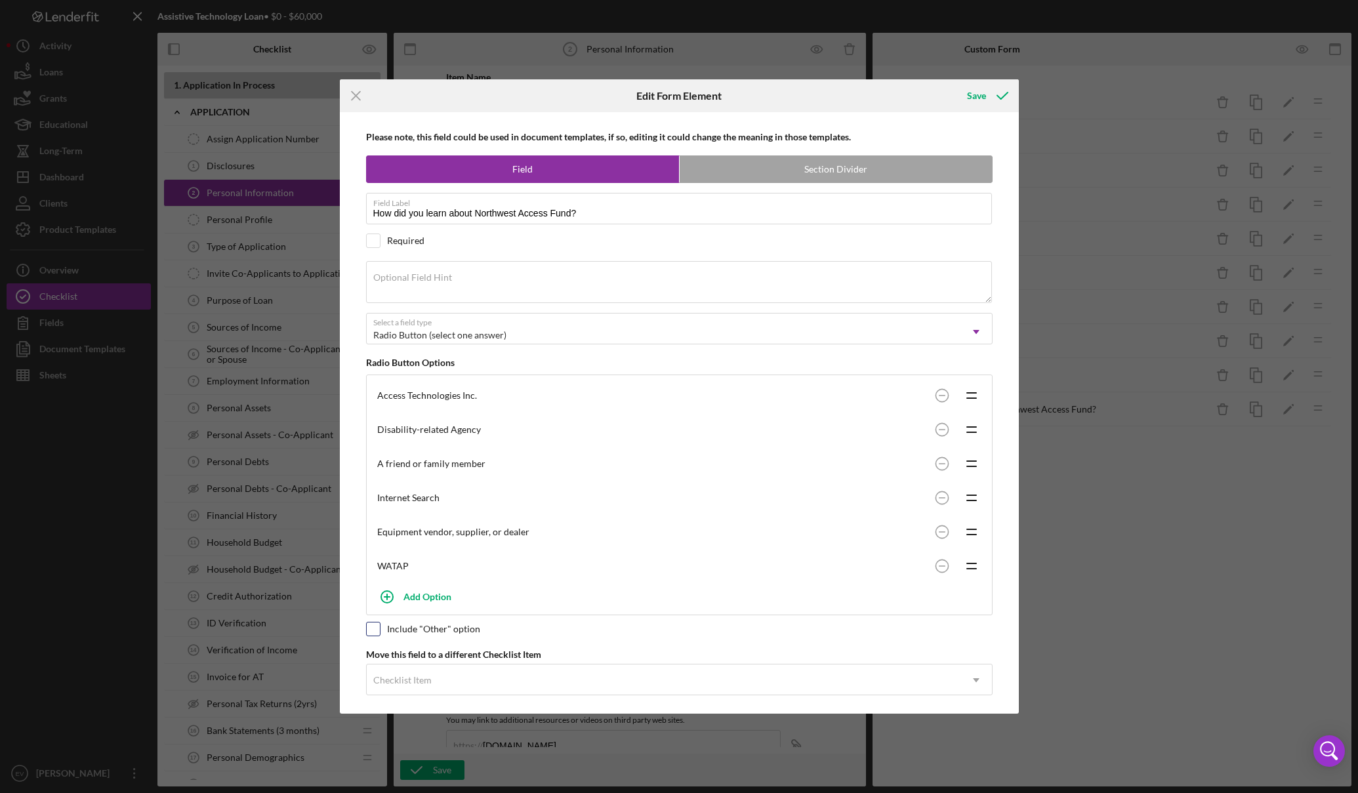
click at [374, 630] on input "checkbox" at bounding box center [373, 629] width 13 height 13
checkbox input "true"
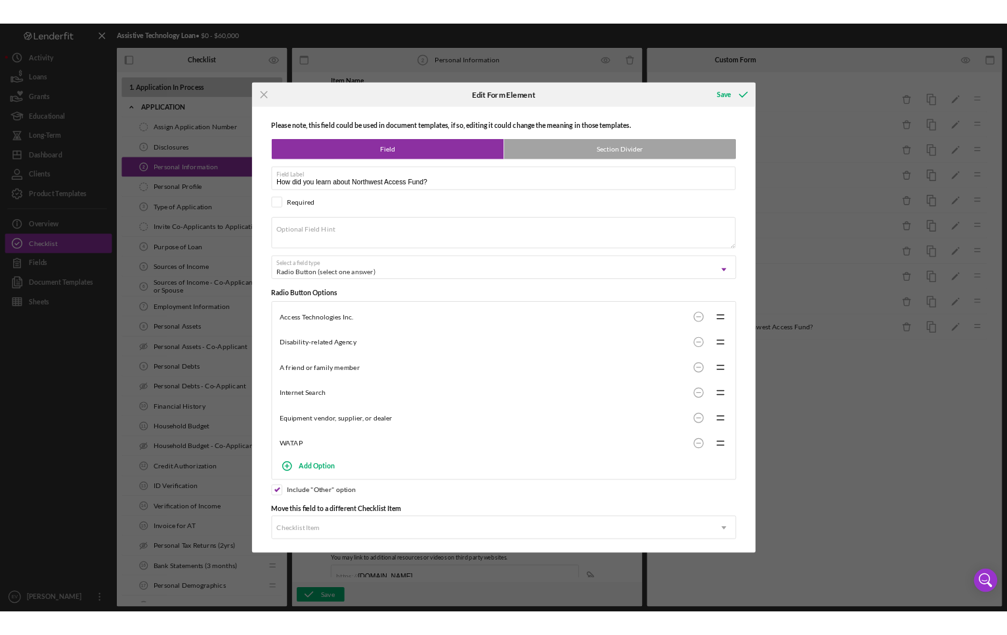
scroll to position [9, 0]
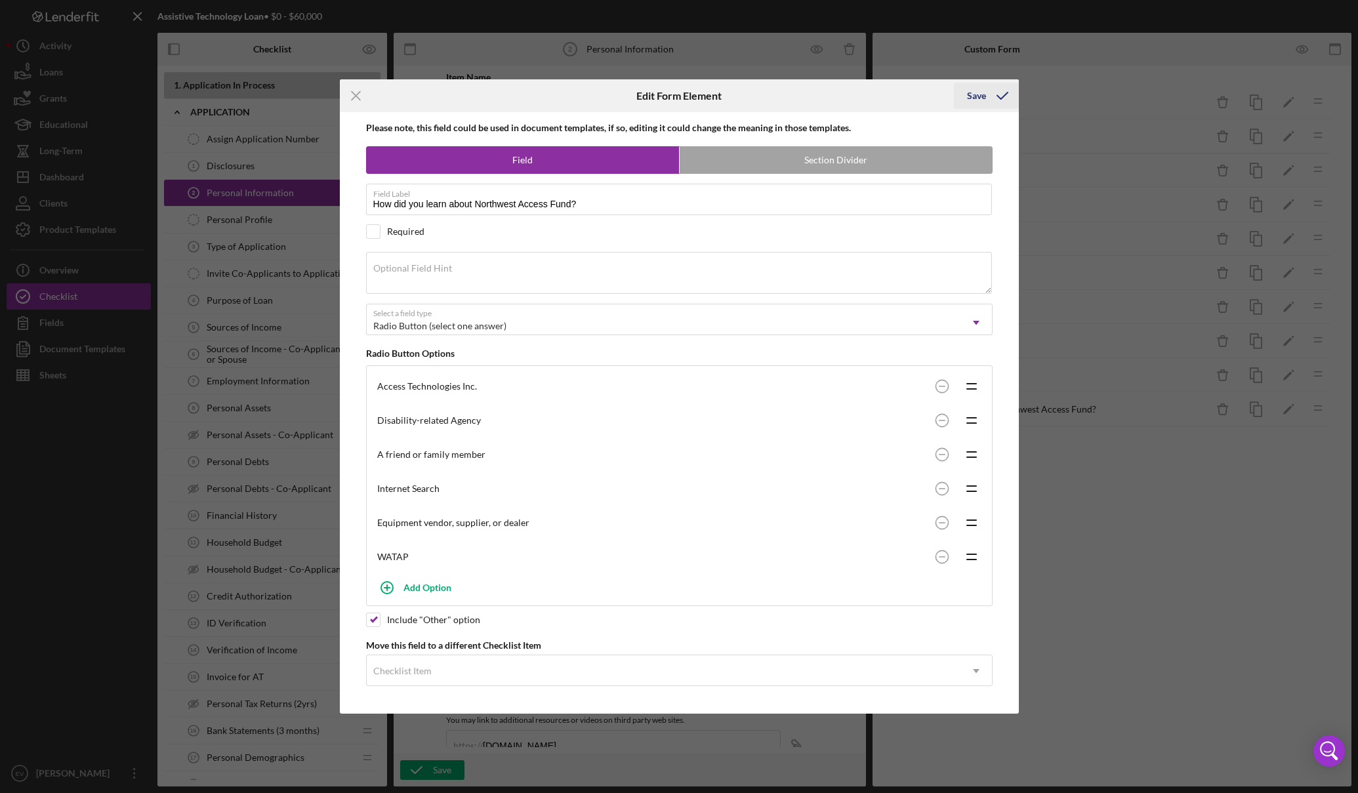
click at [832, 96] on div "Save" at bounding box center [976, 96] width 19 height 26
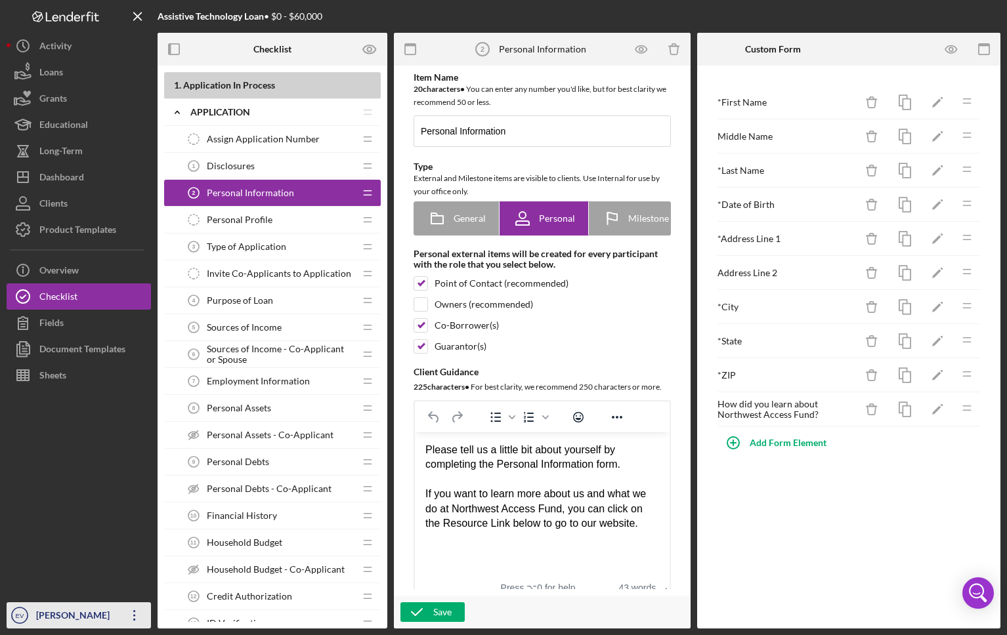
click at [20, 610] on icon "EV" at bounding box center [20, 615] width 26 height 33
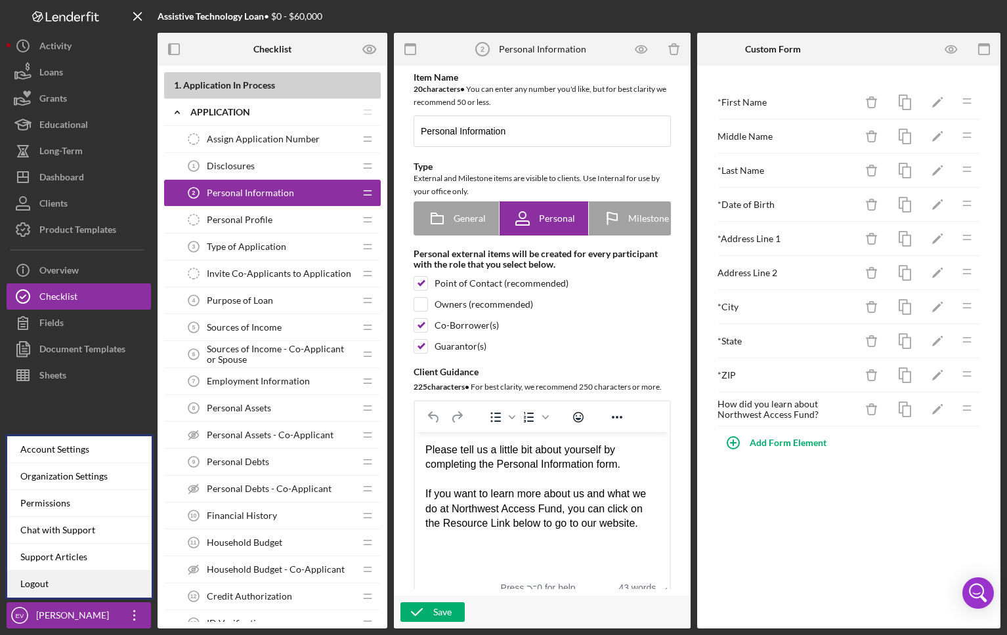
click at [73, 581] on link "Logout" at bounding box center [79, 584] width 144 height 27
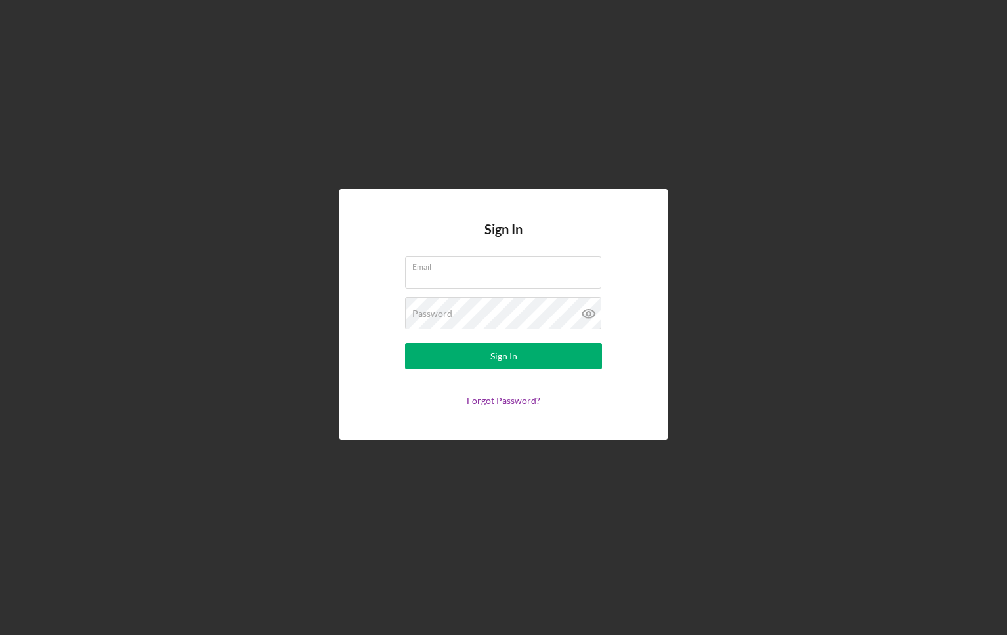
click at [323, 223] on div "Sign In Email Password Sign In Forgot Password?" at bounding box center [503, 314] width 993 height 629
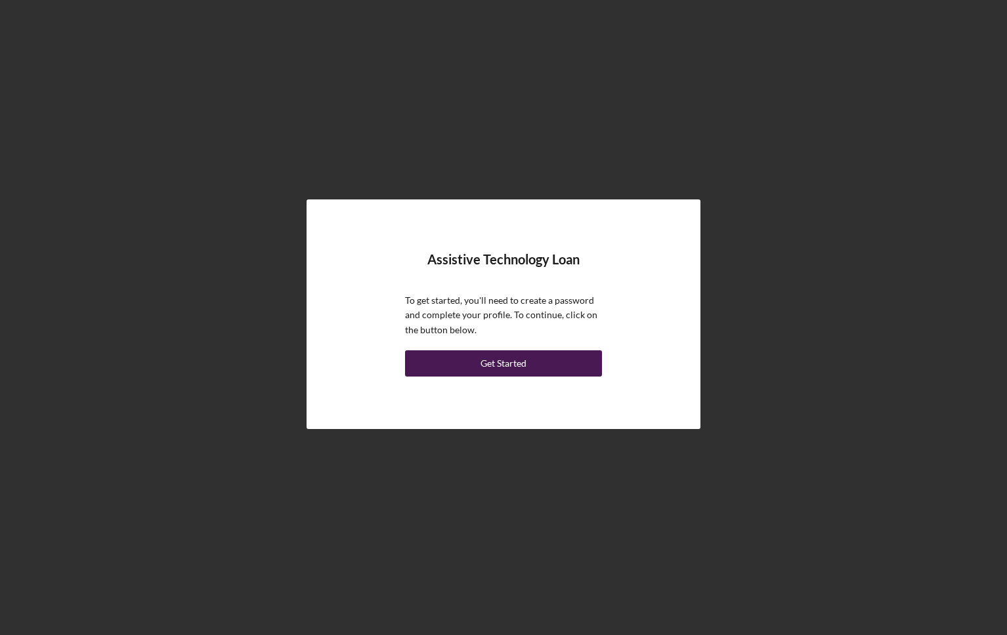
click at [520, 354] on div "Get Started" at bounding box center [503, 363] width 46 height 26
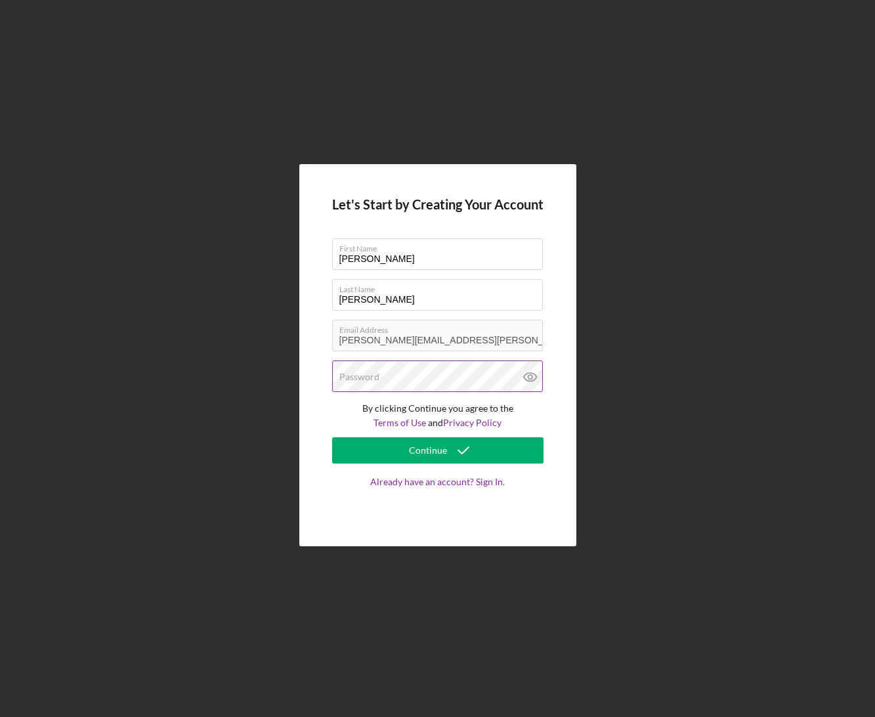
click at [362, 381] on label "Password" at bounding box center [359, 376] width 40 height 10
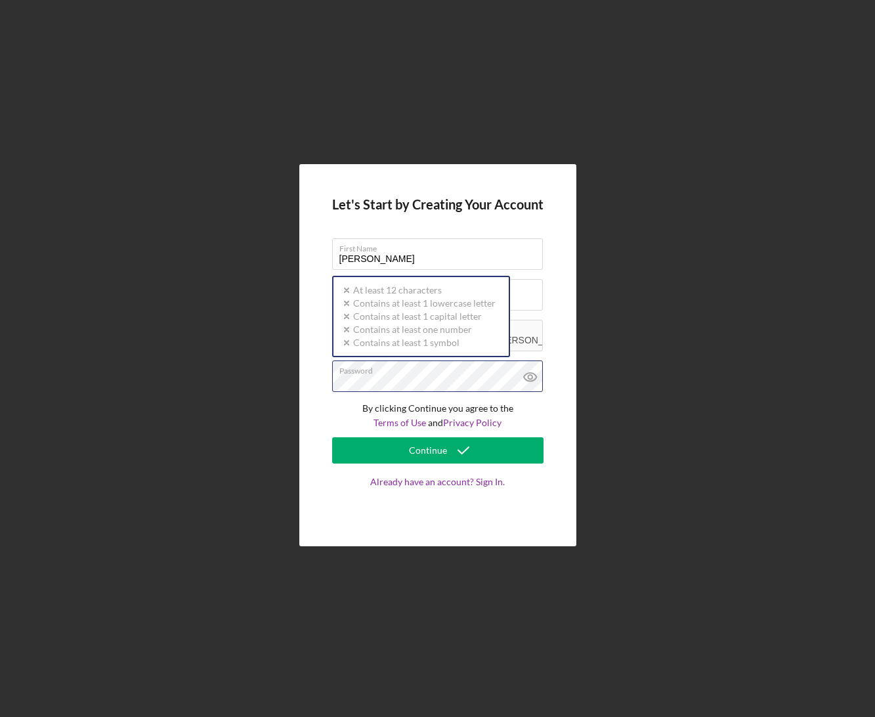
click at [0, 635] on com-1password-button at bounding box center [0, 717] width 0 height 0
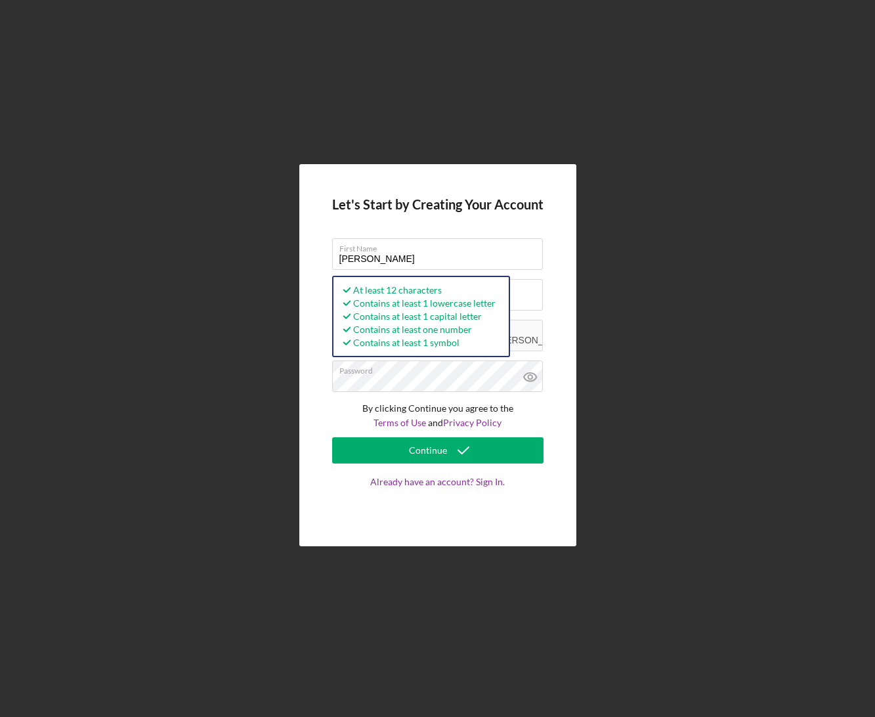
click at [257, 407] on div "Let's Start by Creating Your Account First Name James Last Name Montgomery Emai…" at bounding box center [438, 355] width 862 height 710
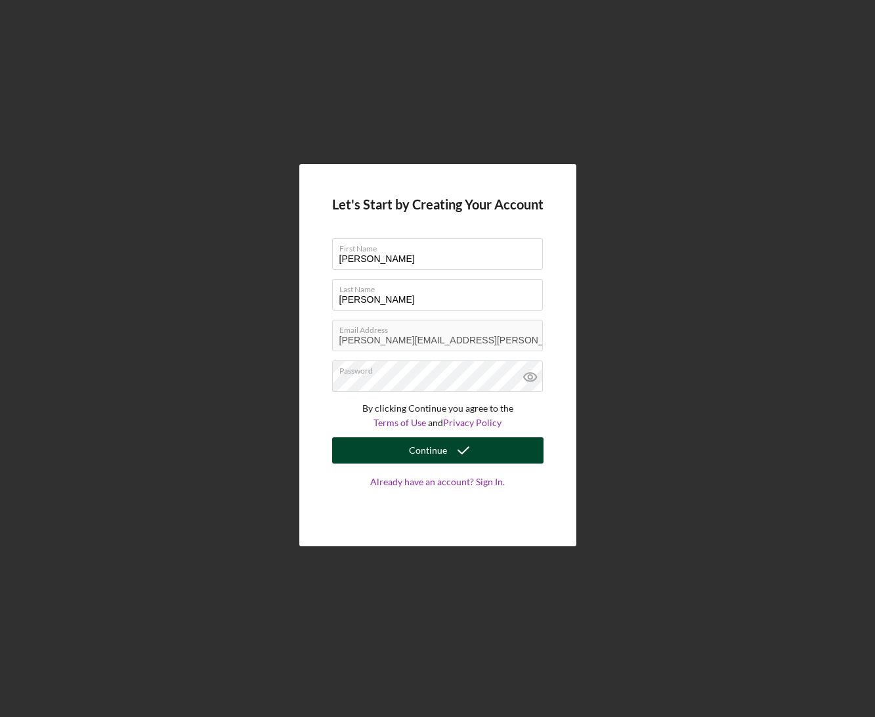
click at [391, 455] on button "Continue" at bounding box center [437, 450] width 211 height 26
